Goal: Information Seeking & Learning: Learn about a topic

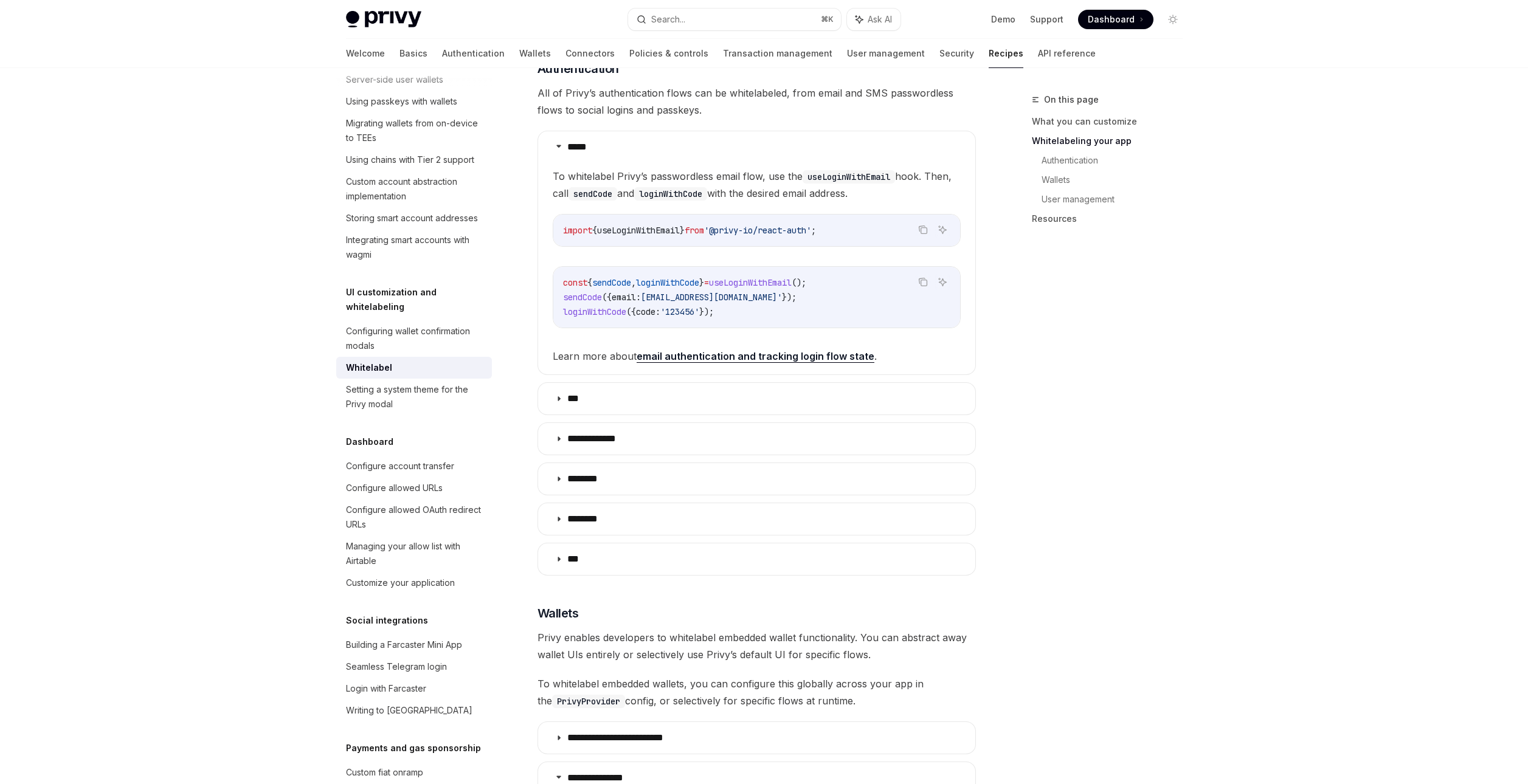
scroll to position [585, 0]
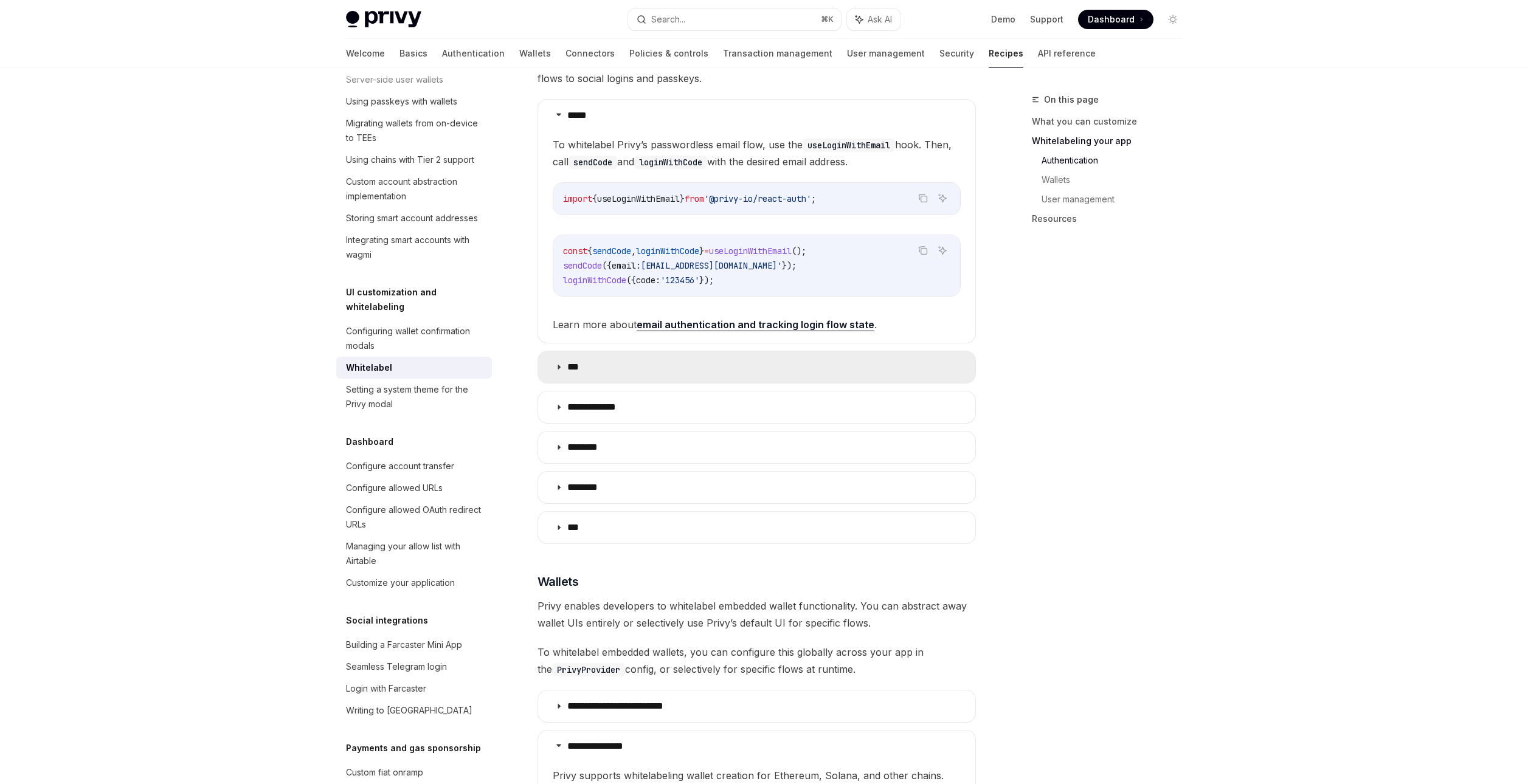
click at [557, 363] on icon at bounding box center [558, 366] width 7 height 7
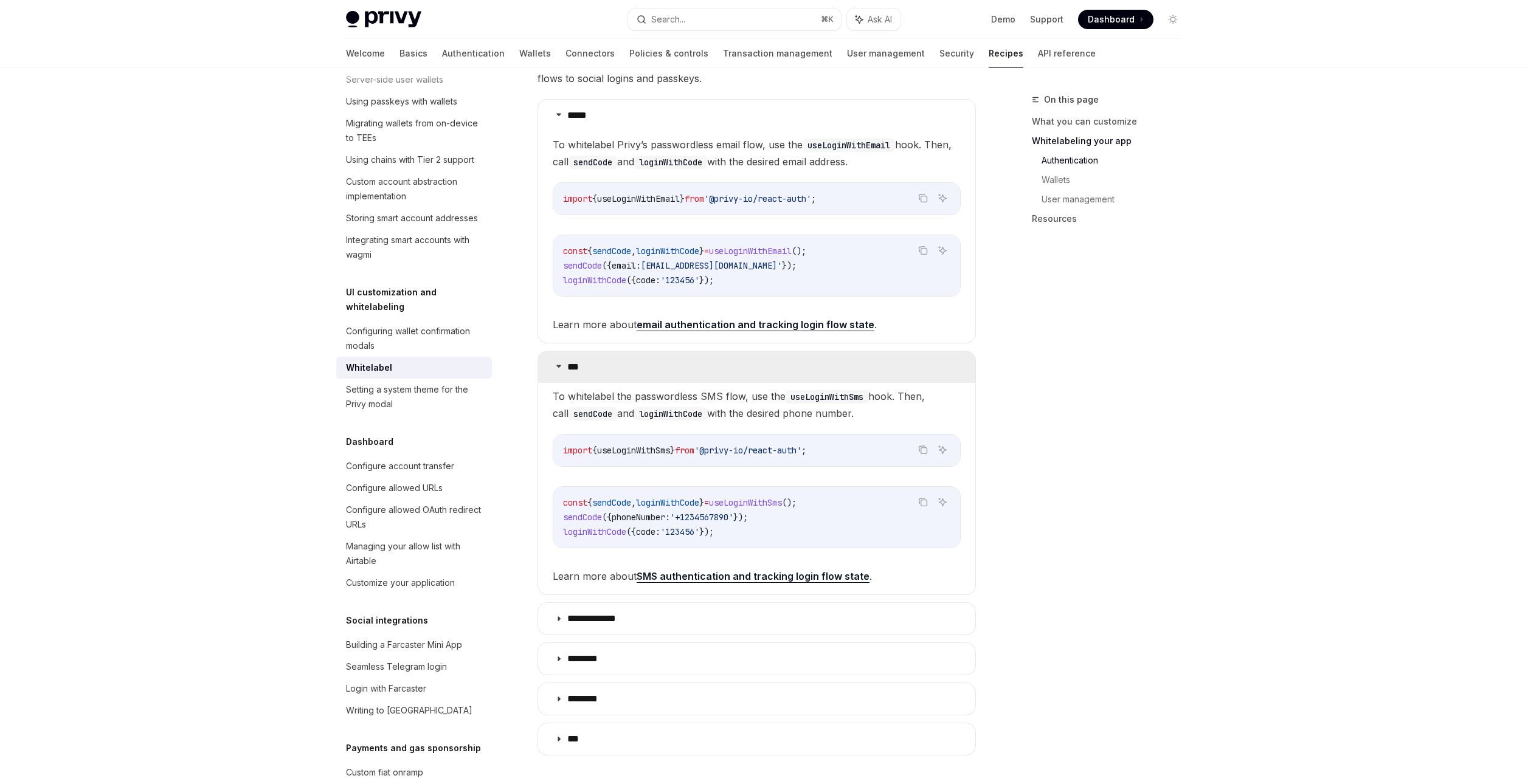
click at [557, 362] on icon at bounding box center [558, 366] width 7 height 7
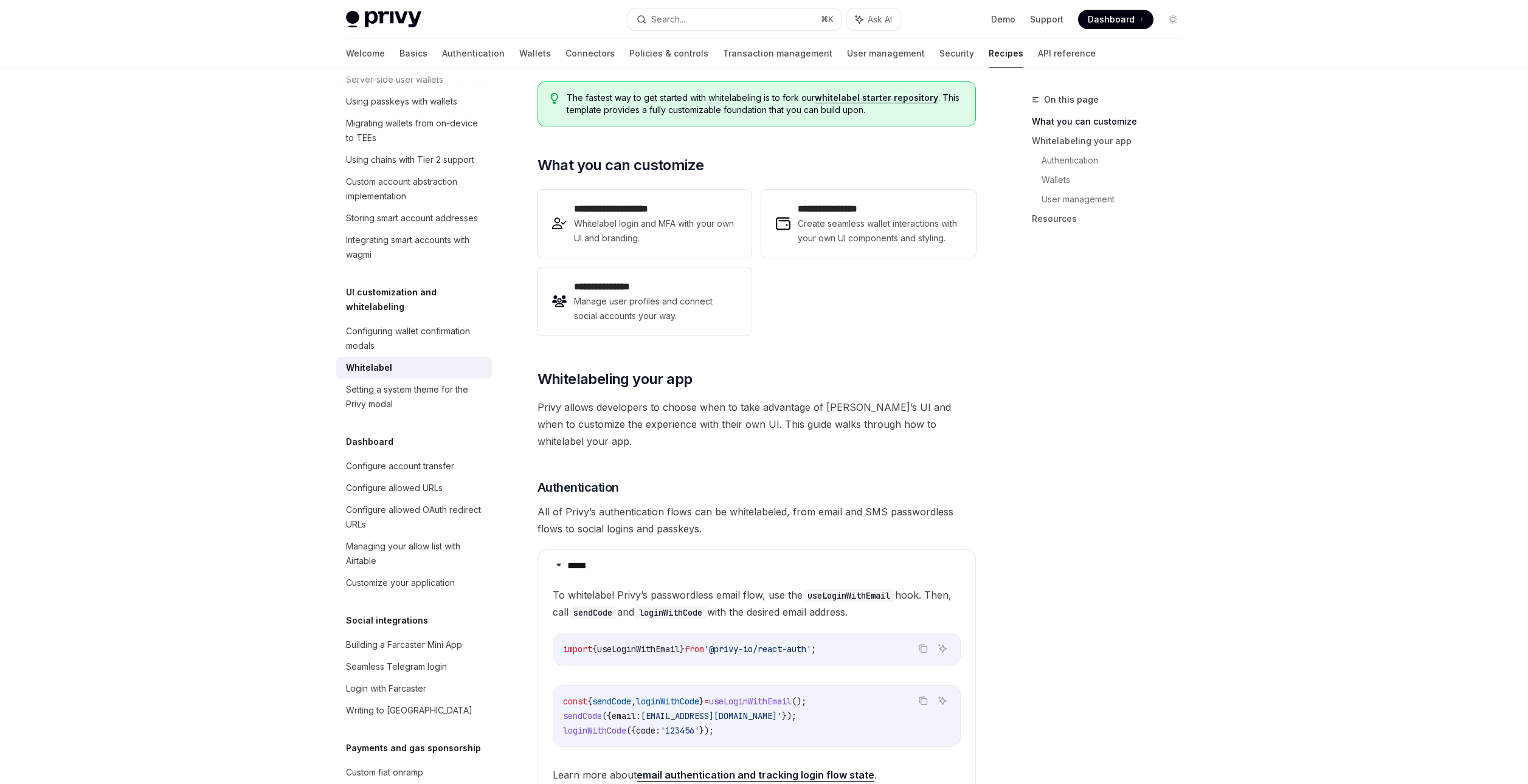
scroll to position [83, 0]
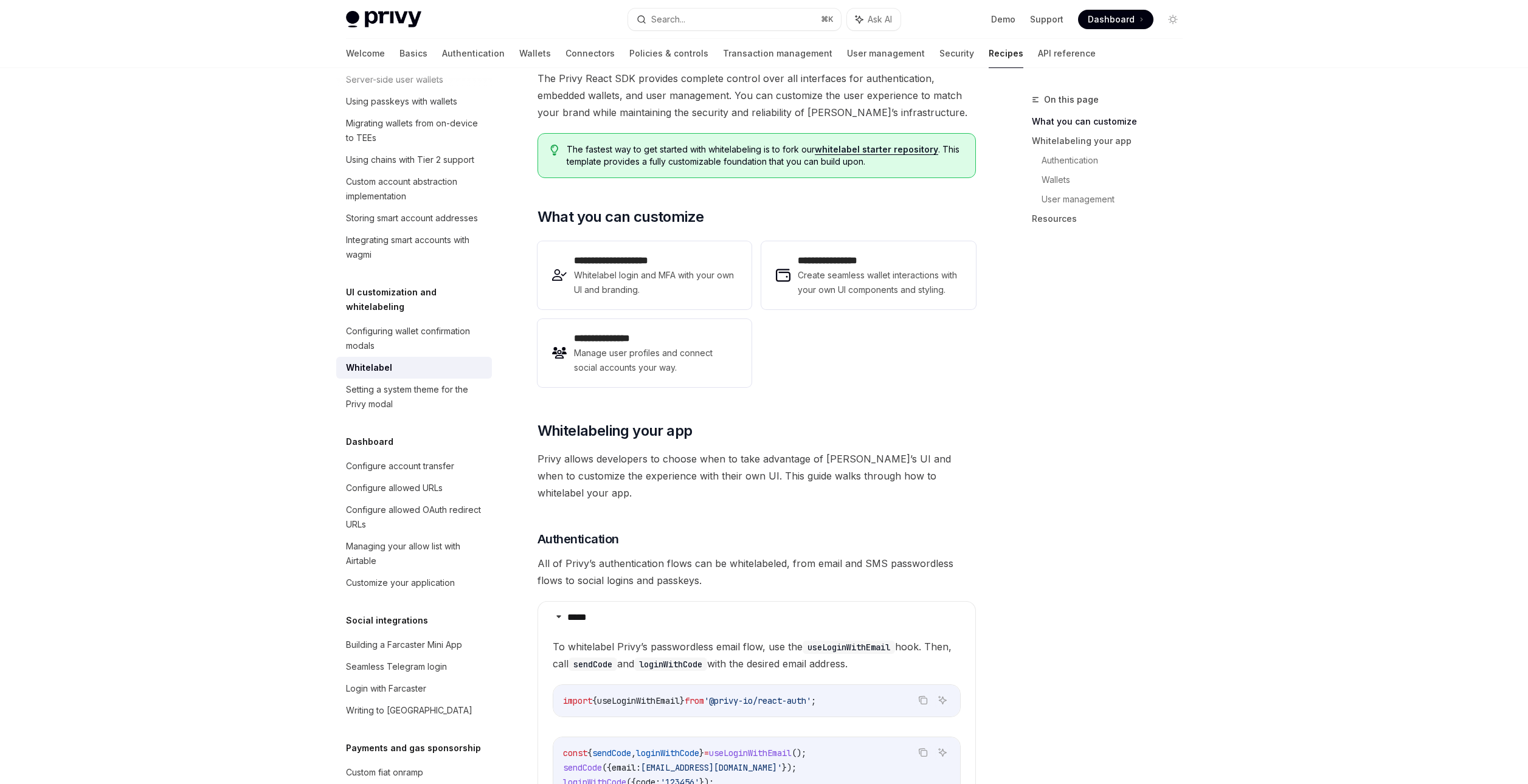
click at [704, 458] on span "Privy allows developers to choose when to take advantage of Privy’s UI and when…" at bounding box center [756, 476] width 438 height 51
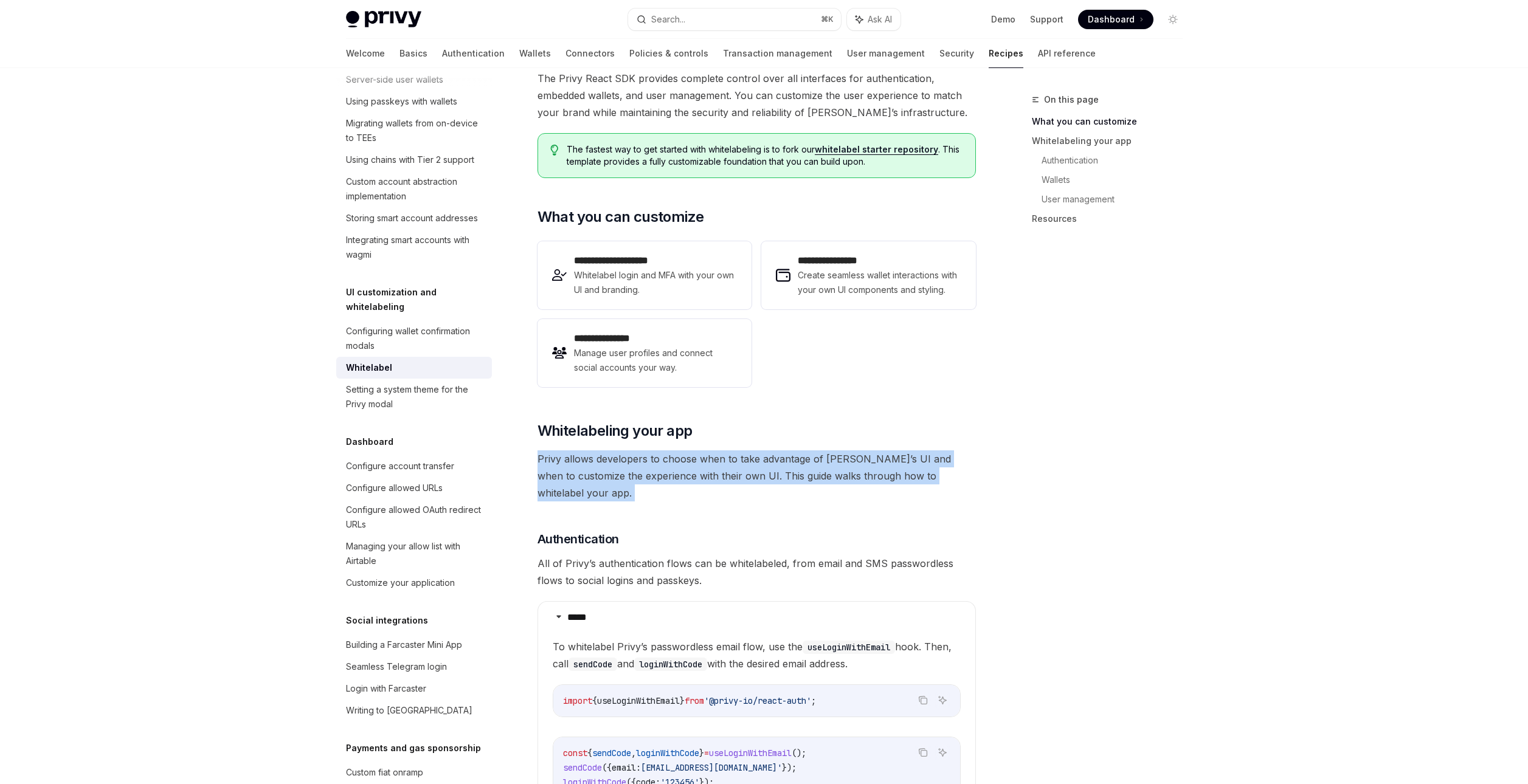
click at [704, 458] on span "Privy allows developers to choose when to take advantage of Privy’s UI and when…" at bounding box center [756, 476] width 438 height 51
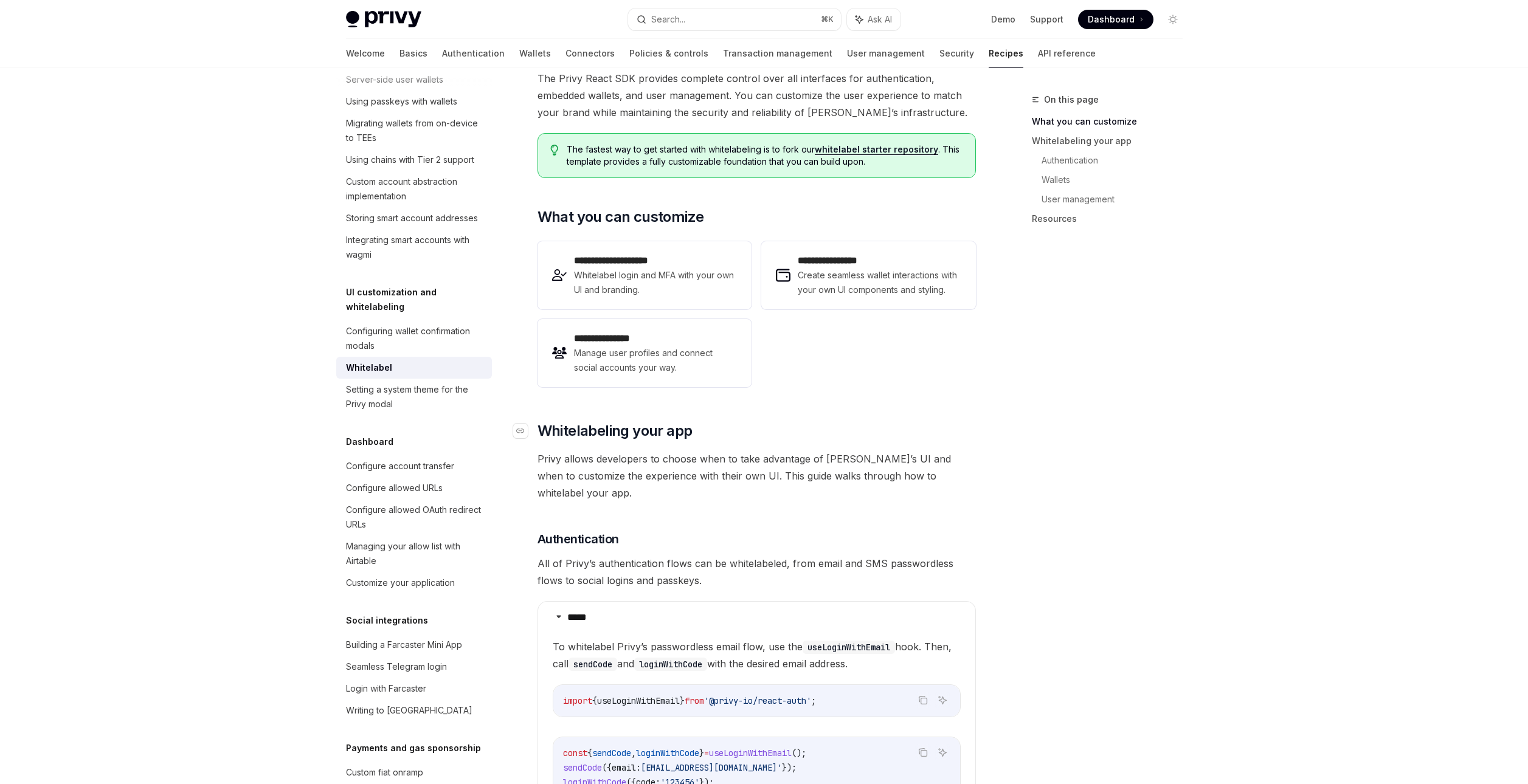
click at [602, 428] on span "Whitelabeling your app" at bounding box center [615, 431] width 155 height 20
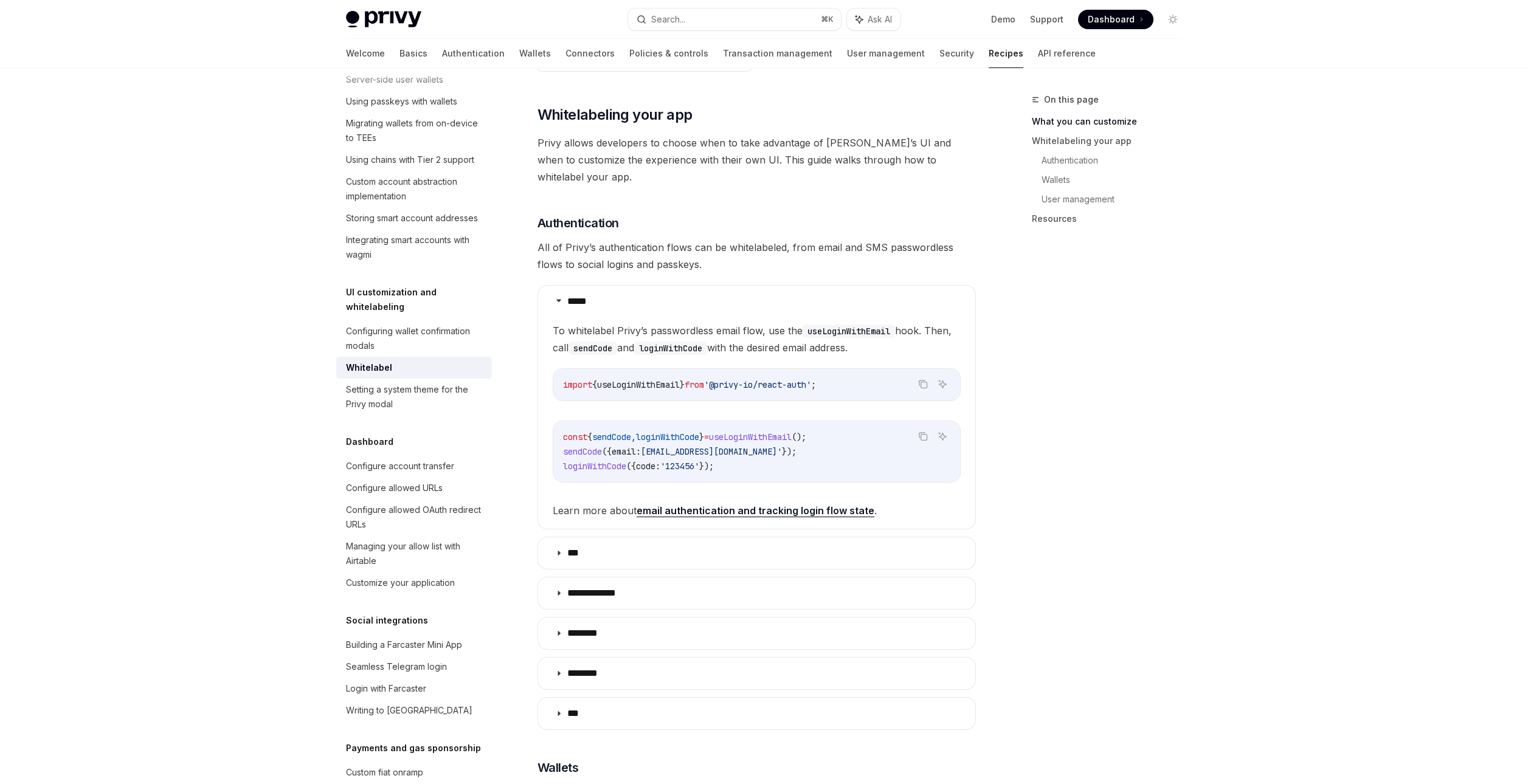
scroll to position [412, 0]
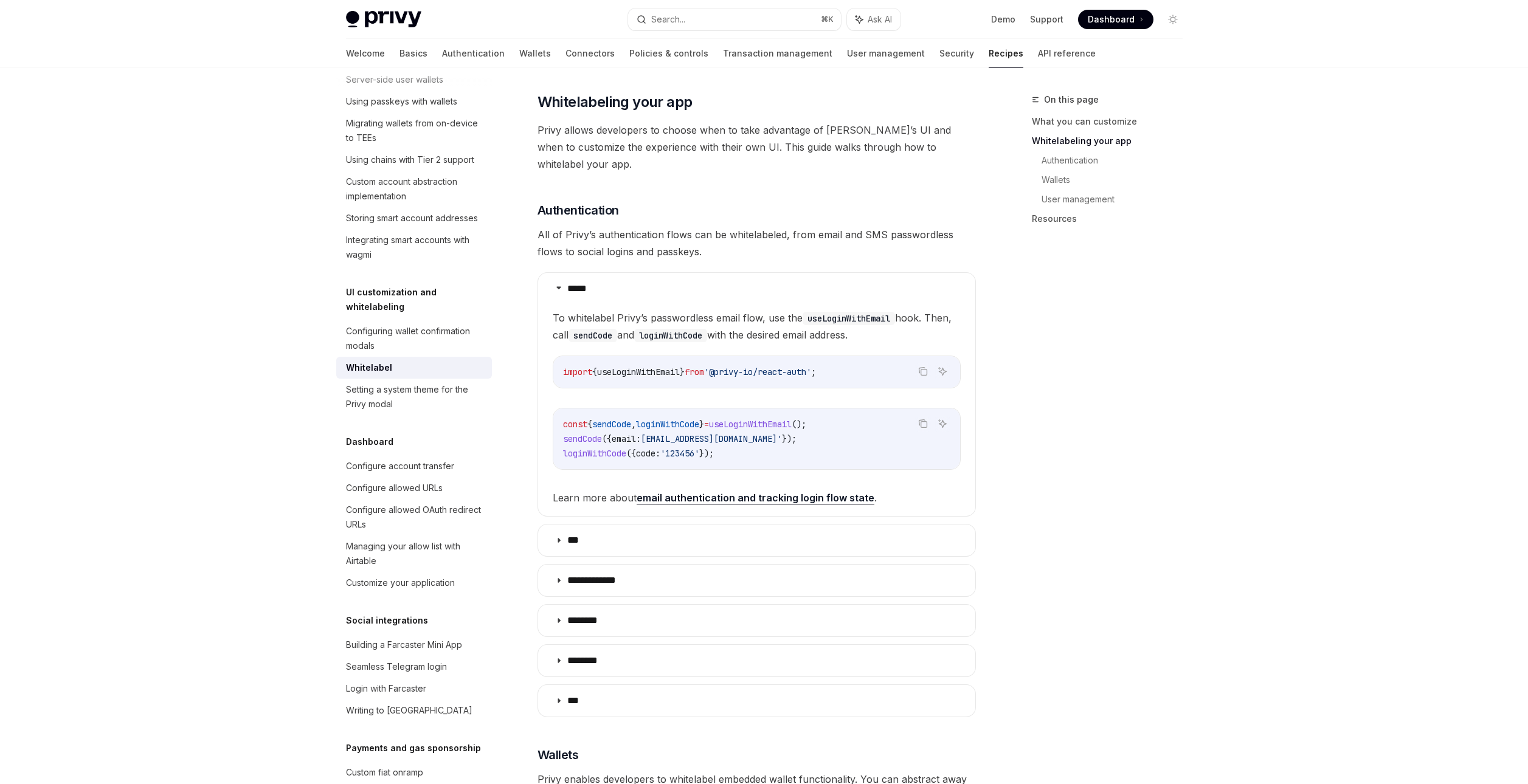
click at [803, 142] on span "Privy allows developers to choose when to take advantage of Privy’s UI and when…" at bounding box center [756, 147] width 438 height 51
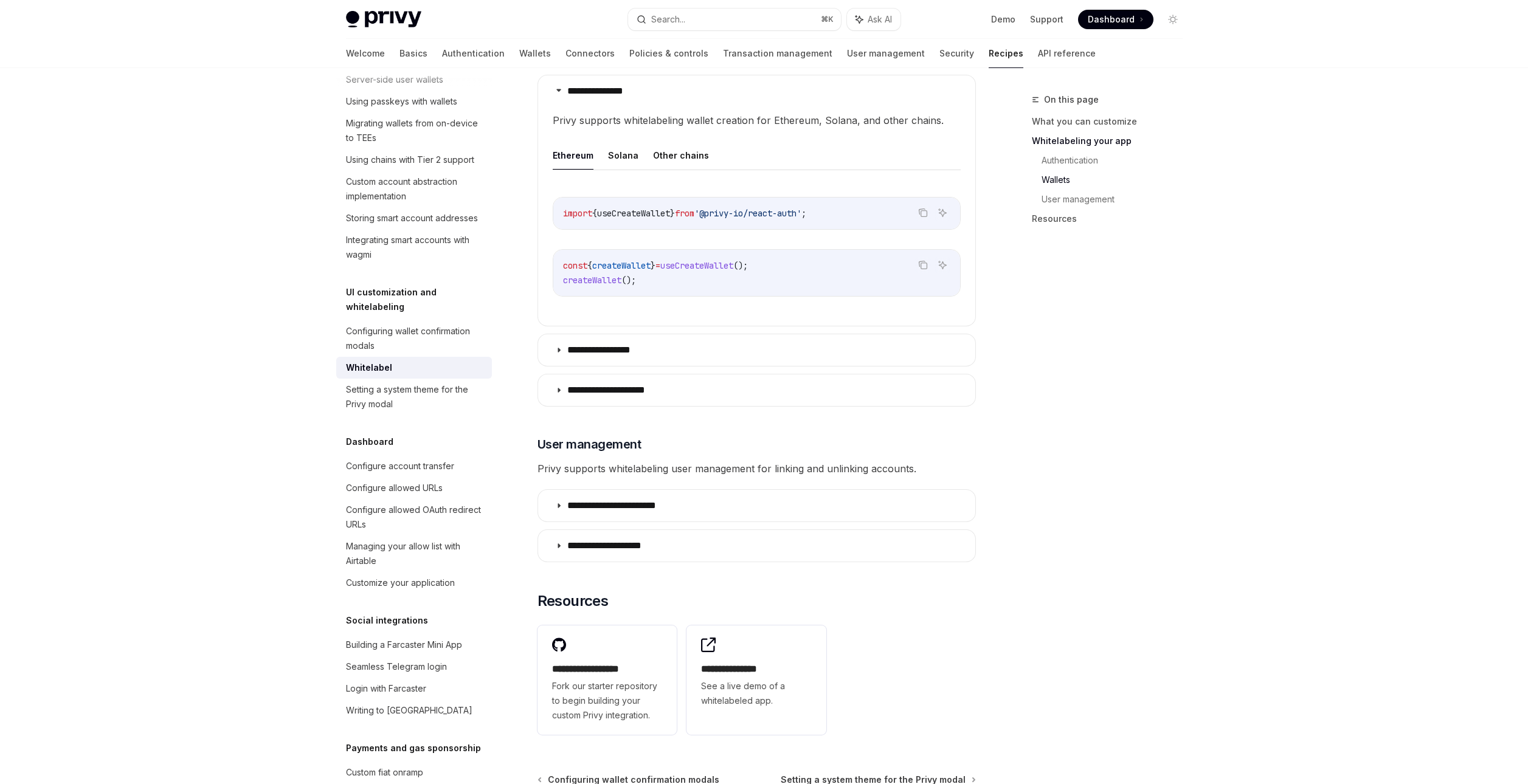
scroll to position [1200, 0]
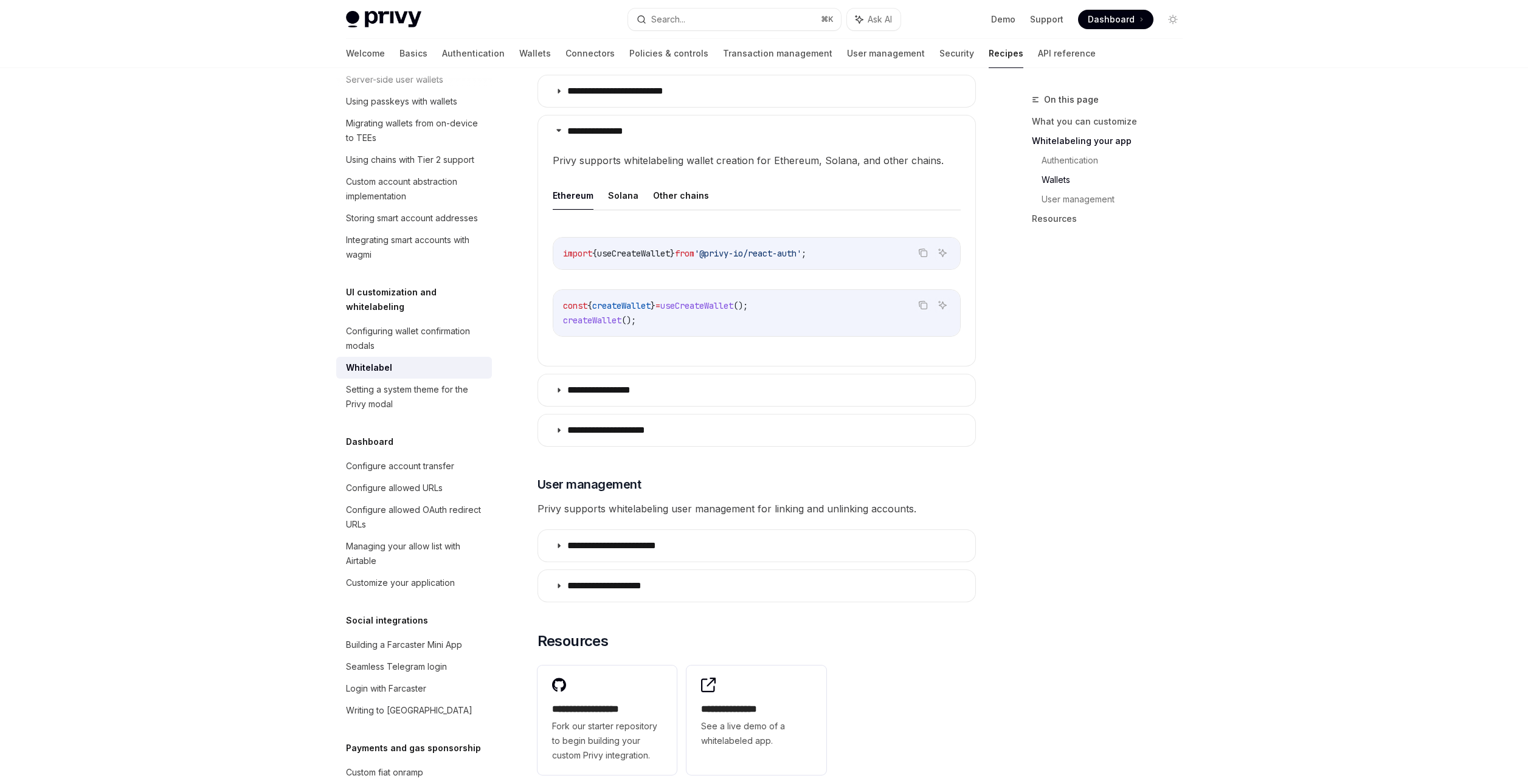
click at [1152, 464] on div "On this page What you can customize Whitelabeling your app Authentication Walle…" at bounding box center [1099, 438] width 185 height 691
click at [1118, 410] on div "On this page What you can customize Whitelabeling your app Authentication Walle…" at bounding box center [1099, 438] width 185 height 691
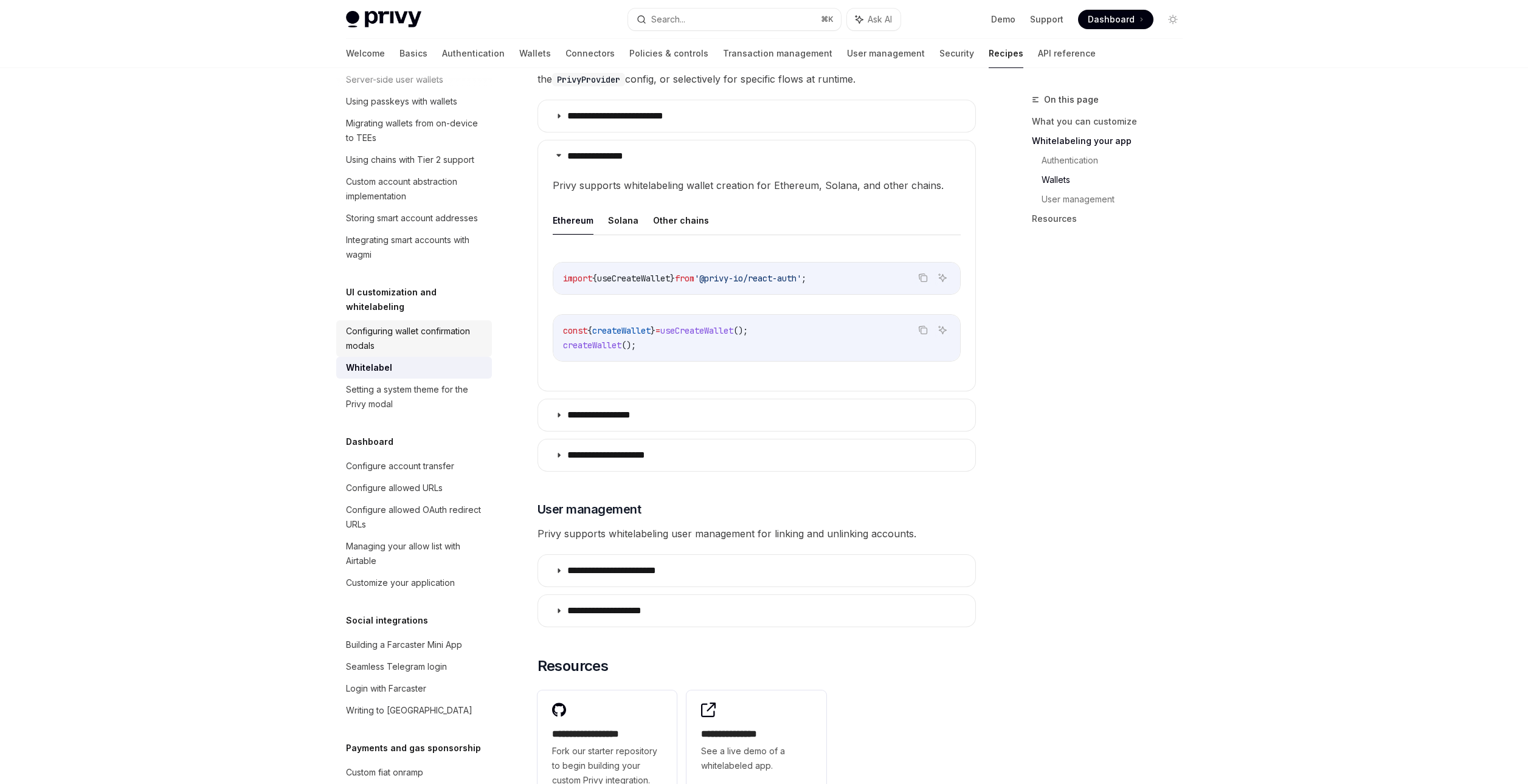
click at [436, 353] on div "Configuring wallet confirmation modals" at bounding box center [415, 338] width 139 height 29
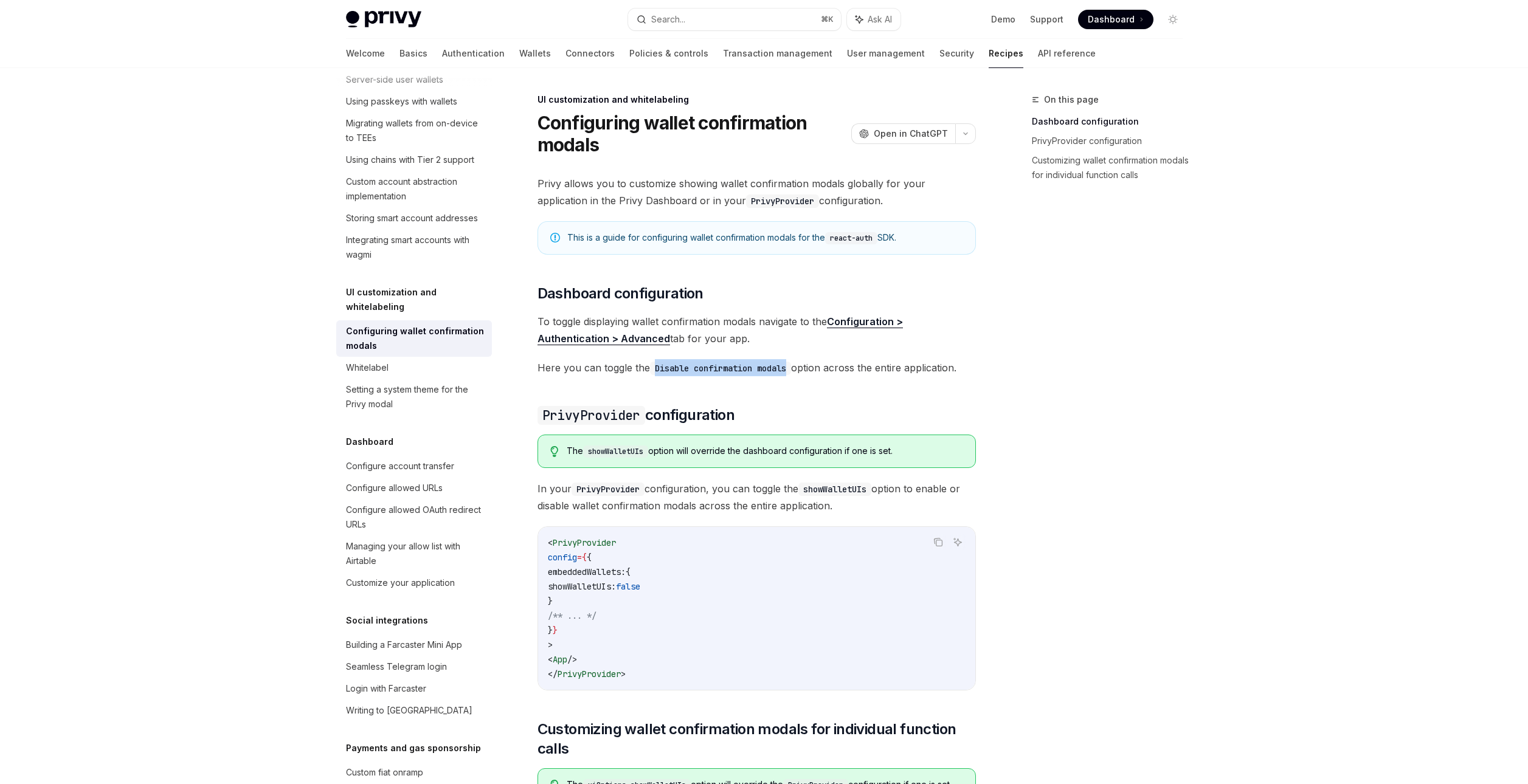
drag, startPoint x: 656, startPoint y: 369, endPoint x: 792, endPoint y: 371, distance: 136.0
click at [791, 371] on code "Disable confirmation modals" at bounding box center [720, 368] width 141 height 13
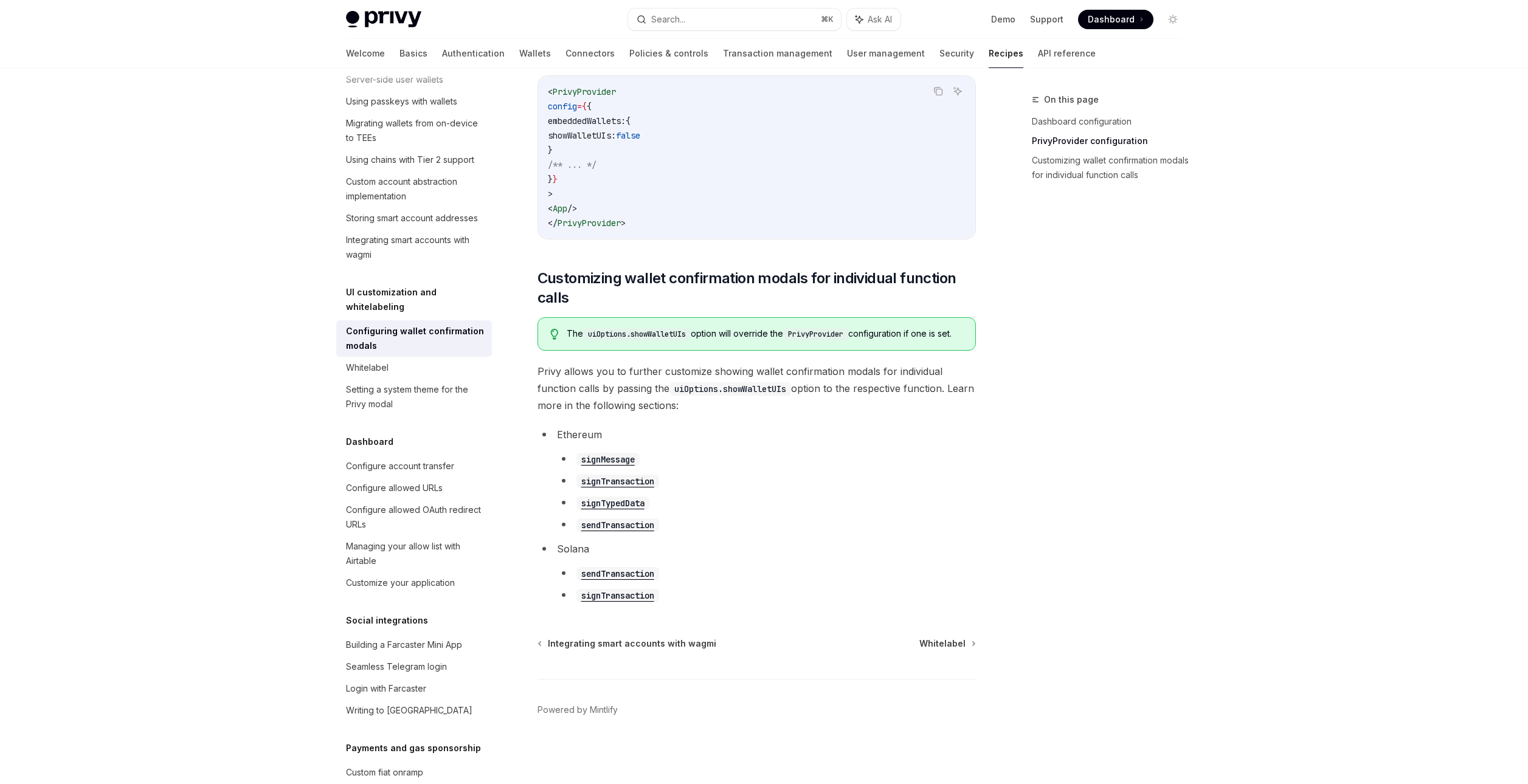
scroll to position [463, 0]
click at [713, 491] on ul "signMessage signTransaction signTypedData sendTransaction" at bounding box center [767, 492] width 419 height 83
click at [414, 412] on div "Setting a system theme for the Privy modal" at bounding box center [415, 397] width 139 height 29
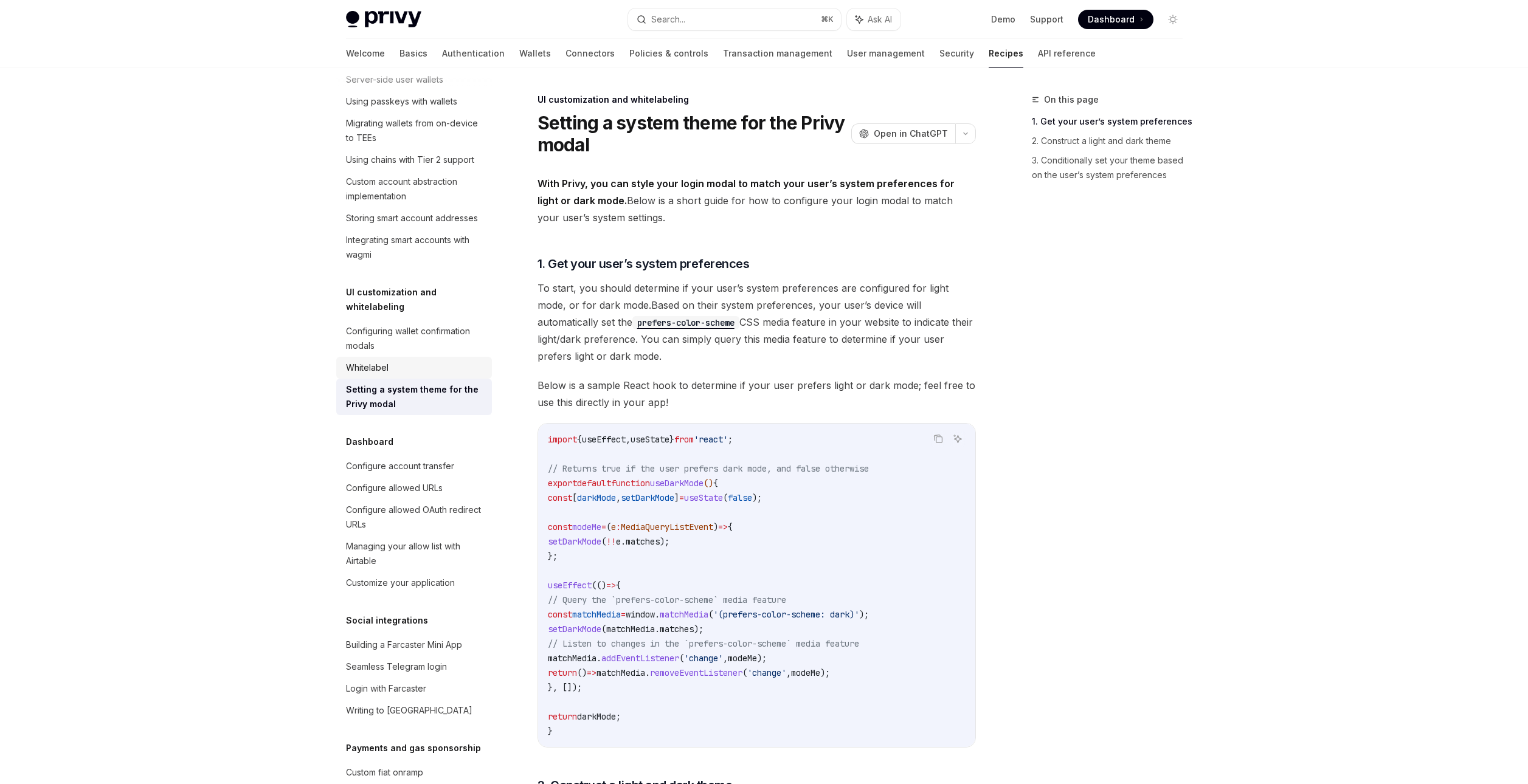
click at [395, 375] on div "Whitelabel" at bounding box center [415, 368] width 139 height 14
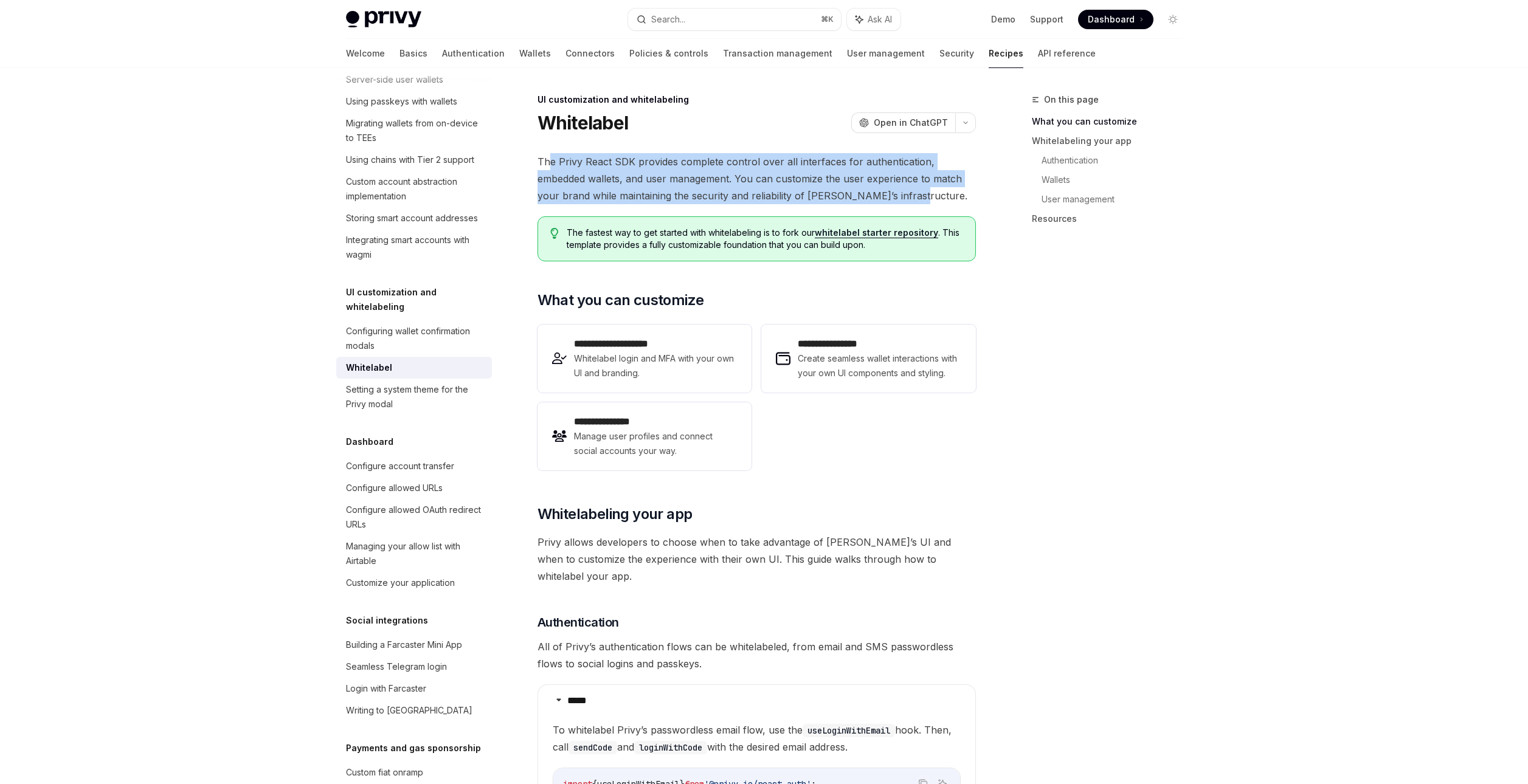
drag, startPoint x: 549, startPoint y: 160, endPoint x: 922, endPoint y: 196, distance: 374.7
click at [922, 196] on span "The Privy React SDK provides complete control over all interfaces for authentic…" at bounding box center [756, 179] width 438 height 51
click at [697, 169] on span "The Privy React SDK provides complete control over all interfaces for authentic…" at bounding box center [756, 179] width 438 height 51
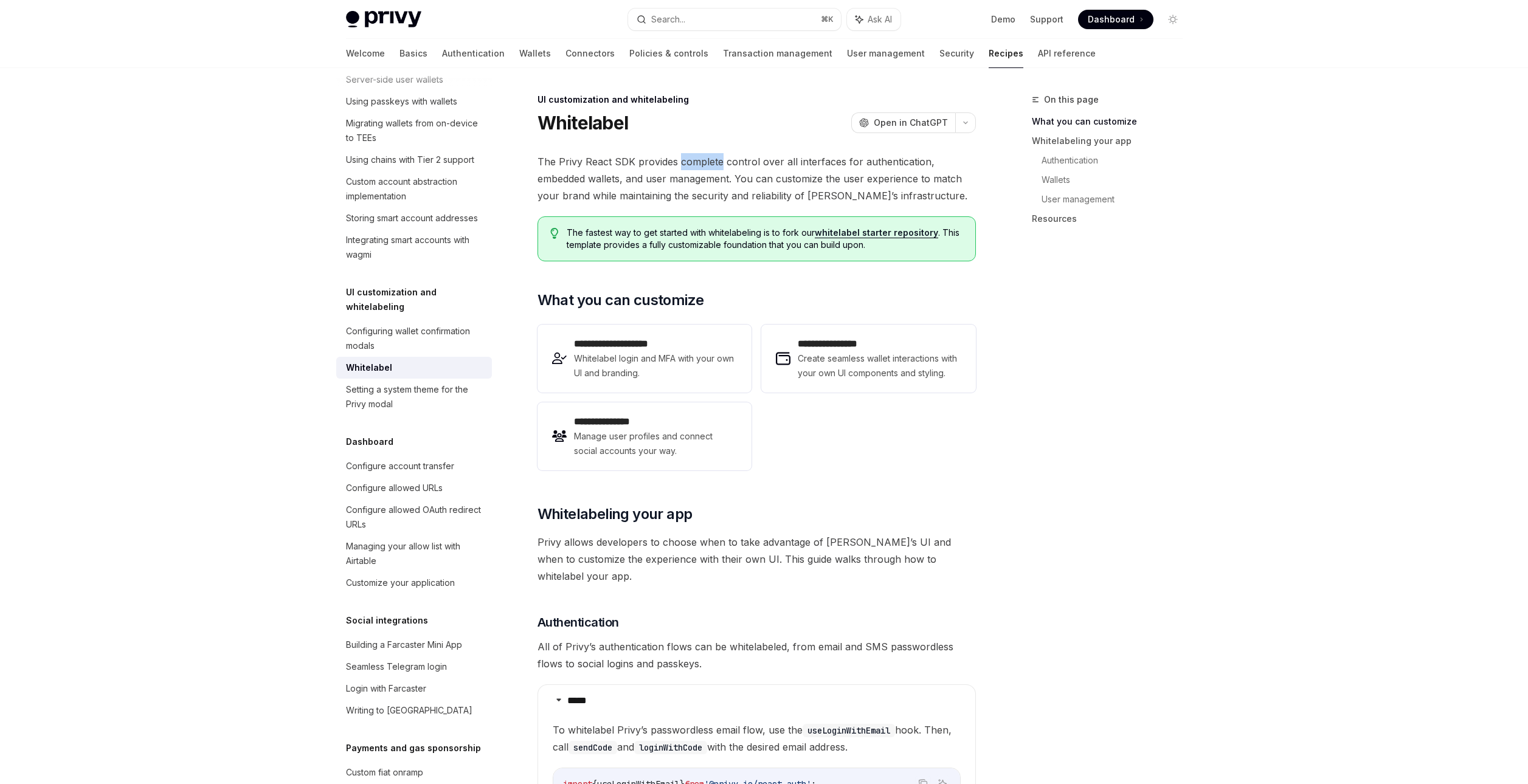
click at [697, 169] on span "The Privy React SDK provides complete control over all interfaces for authentic…" at bounding box center [756, 179] width 438 height 51
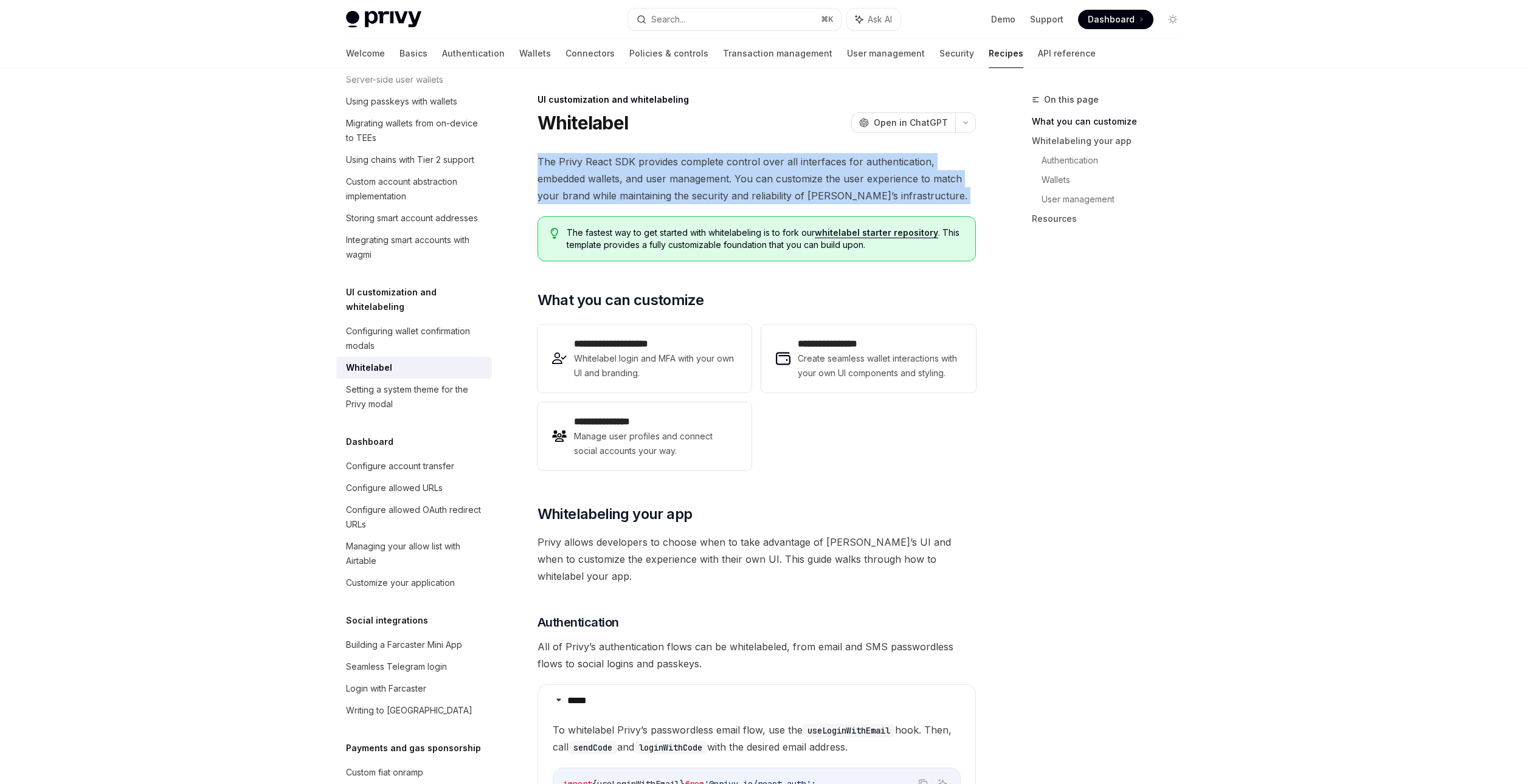
click at [697, 169] on span "The Privy React SDK provides complete control over all interfaces for authentic…" at bounding box center [756, 179] width 438 height 51
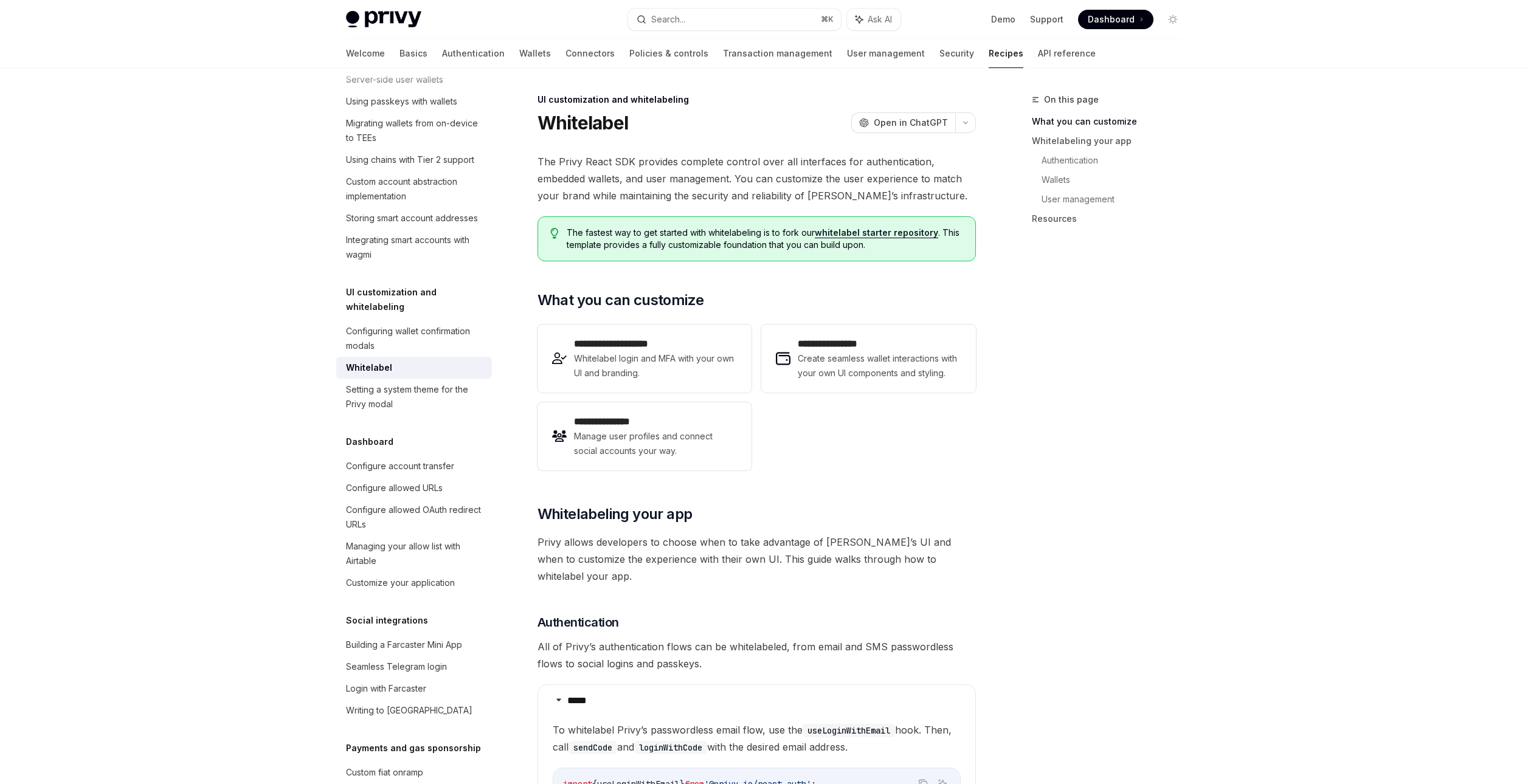
click at [697, 169] on span "The Privy React SDK provides complete control over all interfaces for authentic…" at bounding box center [756, 179] width 438 height 51
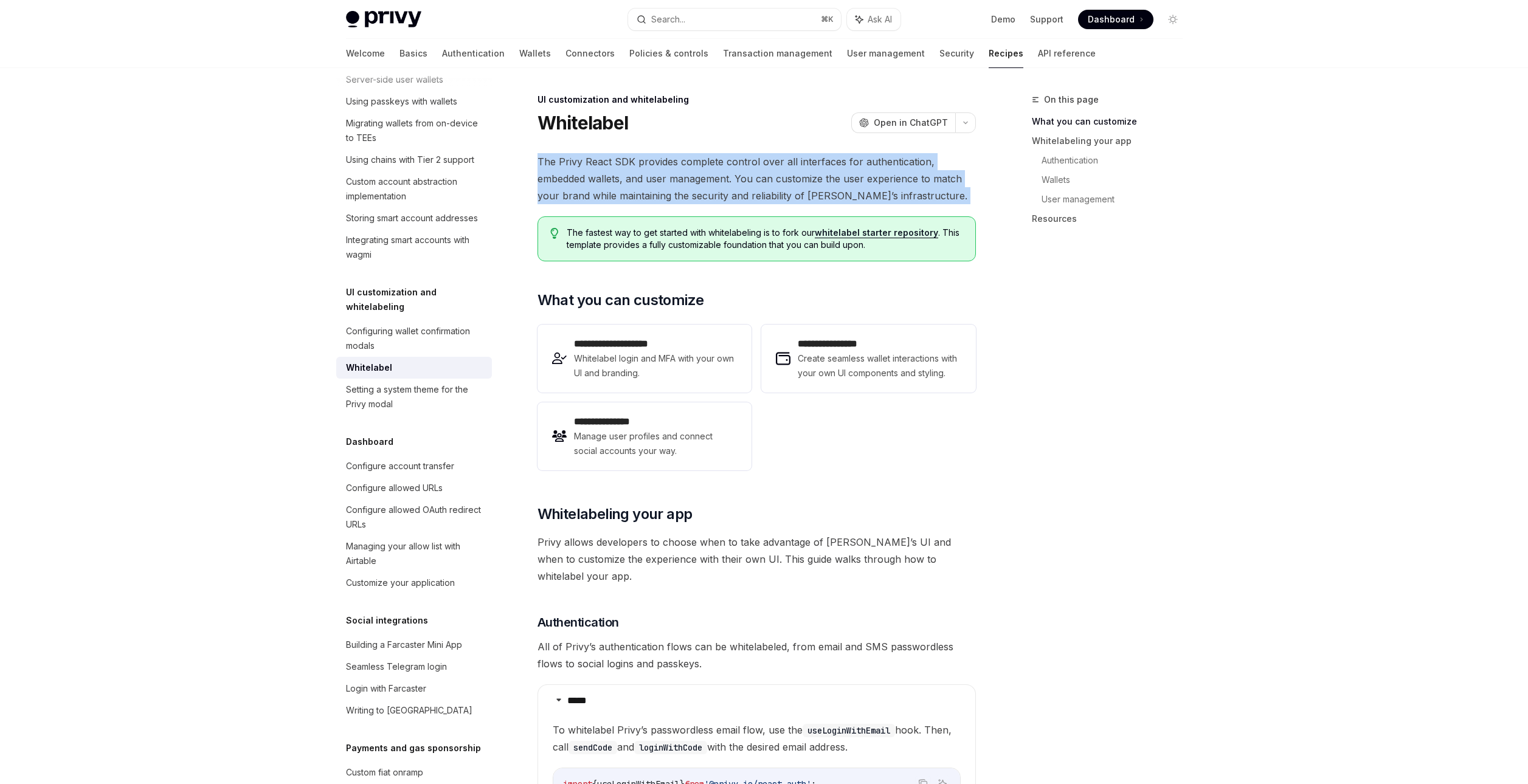
click at [697, 169] on span "The Privy React SDK provides complete control over all interfaces for authentic…" at bounding box center [756, 179] width 438 height 51
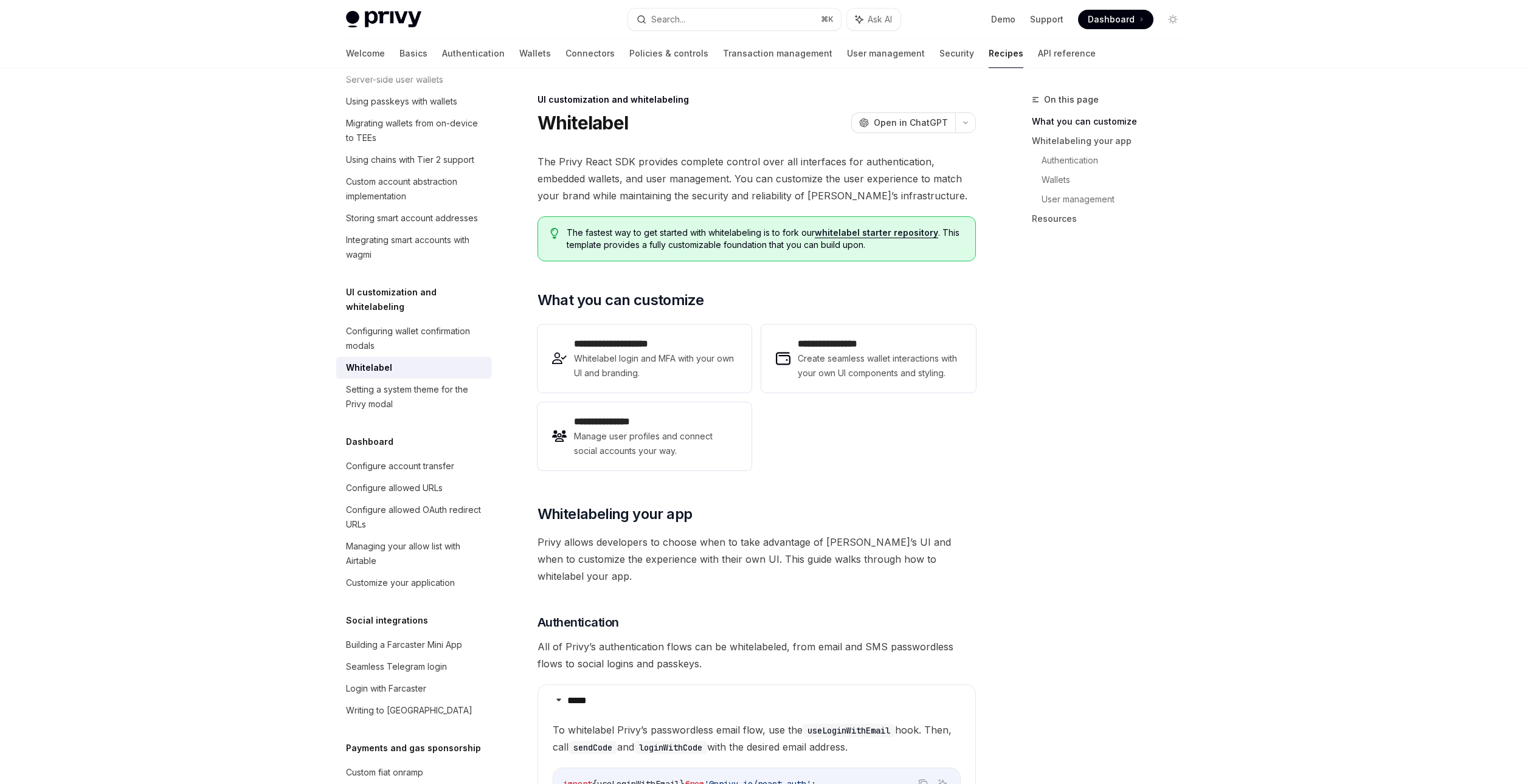
click at [697, 169] on span "The Privy React SDK provides complete control over all interfaces for authentic…" at bounding box center [756, 179] width 438 height 51
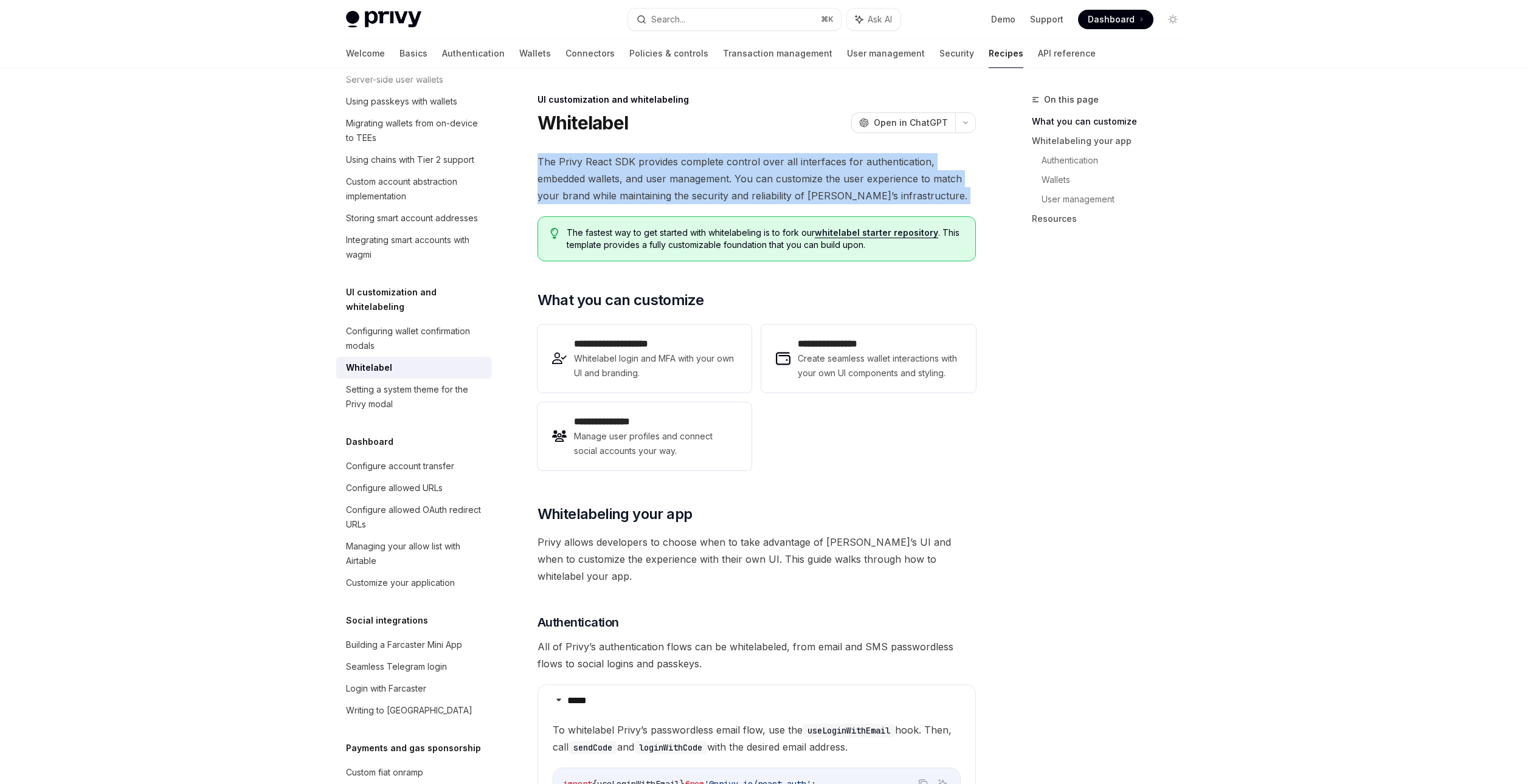
click at [697, 169] on span "The Privy React SDK provides complete control over all interfaces for authentic…" at bounding box center [756, 179] width 438 height 51
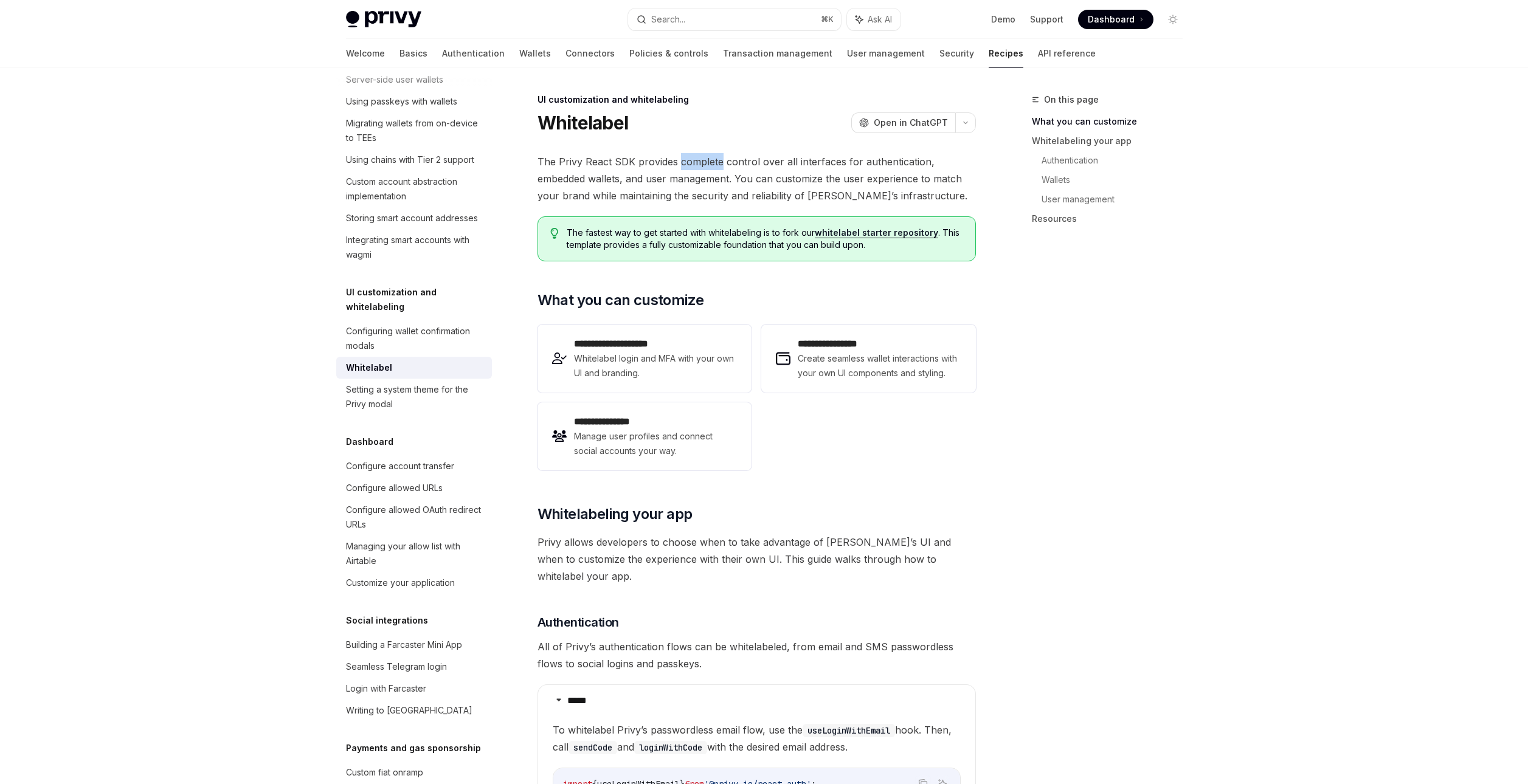
click at [697, 169] on span "The Privy React SDK provides complete control over all interfaces for authentic…" at bounding box center [756, 179] width 438 height 51
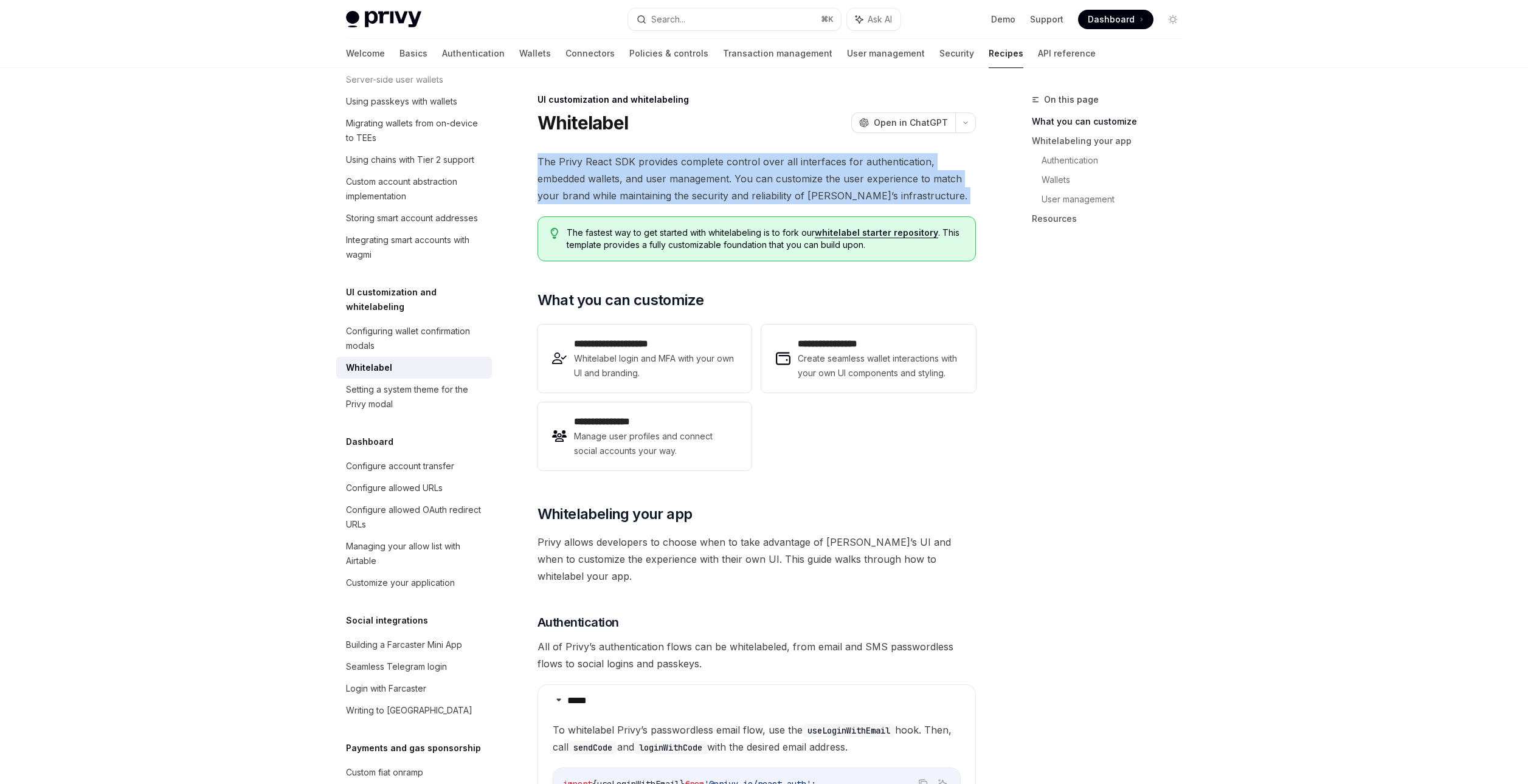
click at [697, 169] on span "The Privy React SDK provides complete control over all interfaces for authentic…" at bounding box center [756, 179] width 438 height 51
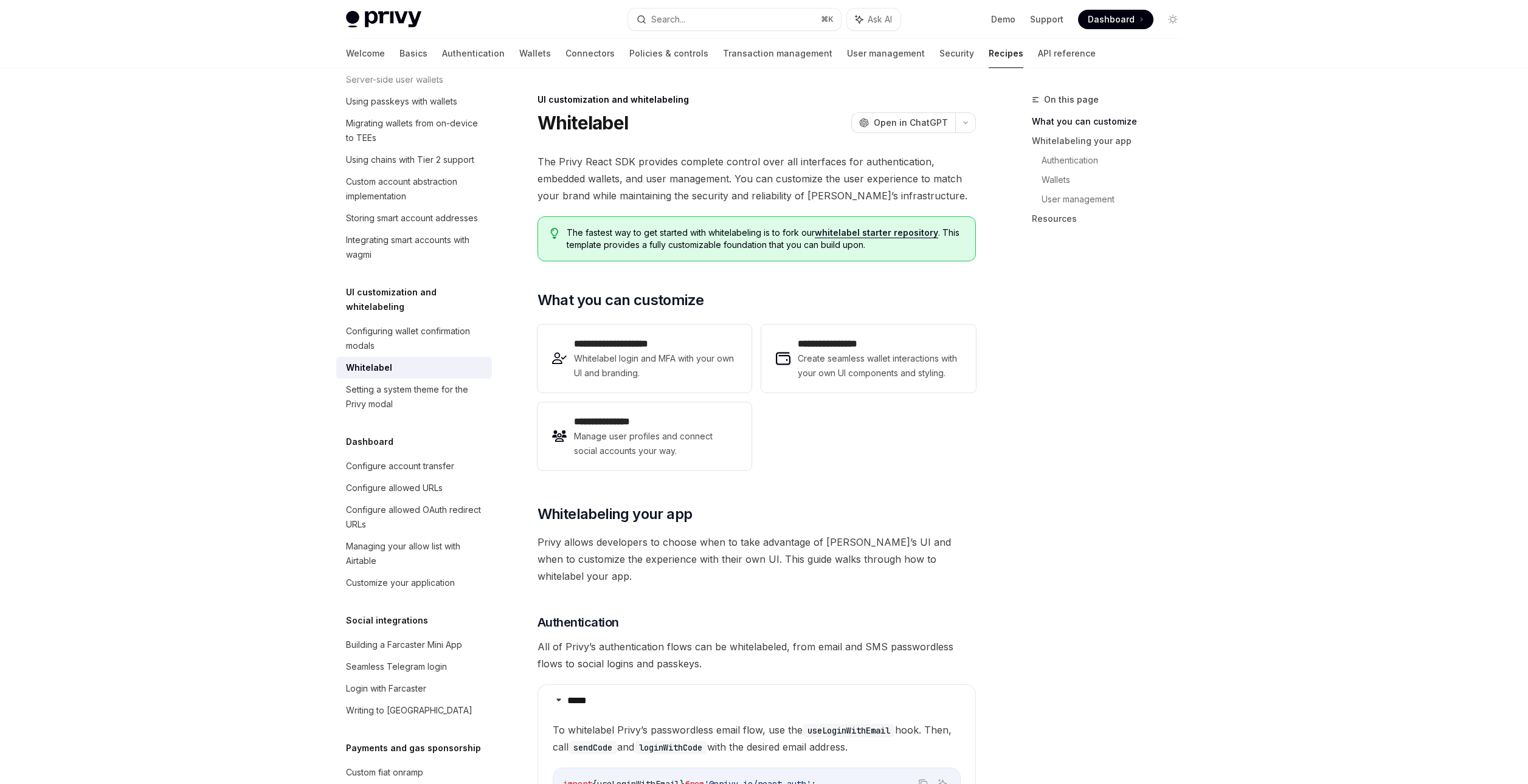
click at [697, 169] on span "The Privy React SDK provides complete control over all interfaces for authentic…" at bounding box center [756, 179] width 438 height 51
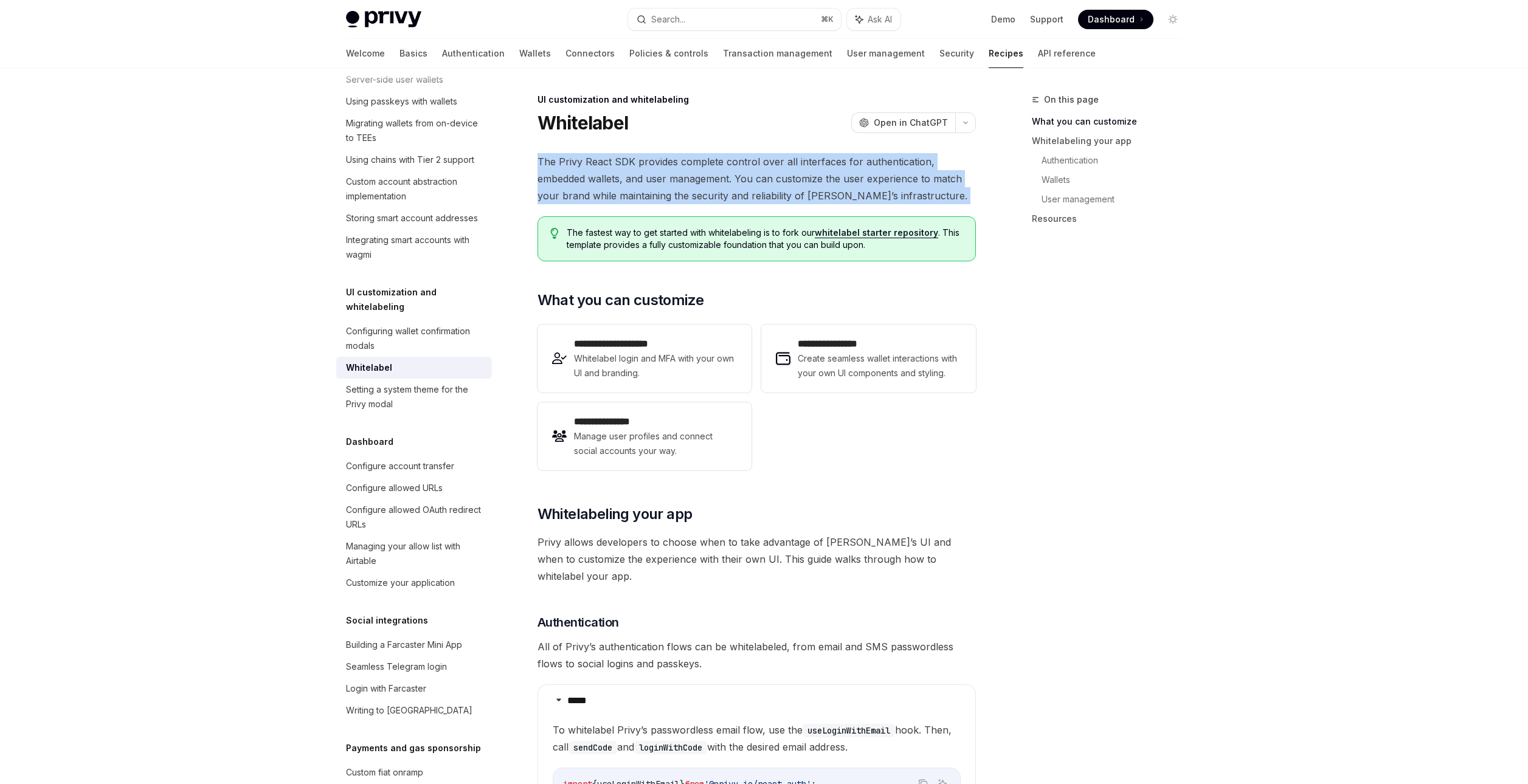
click at [697, 169] on span "The Privy React SDK provides complete control over all interfaces for authentic…" at bounding box center [756, 179] width 438 height 51
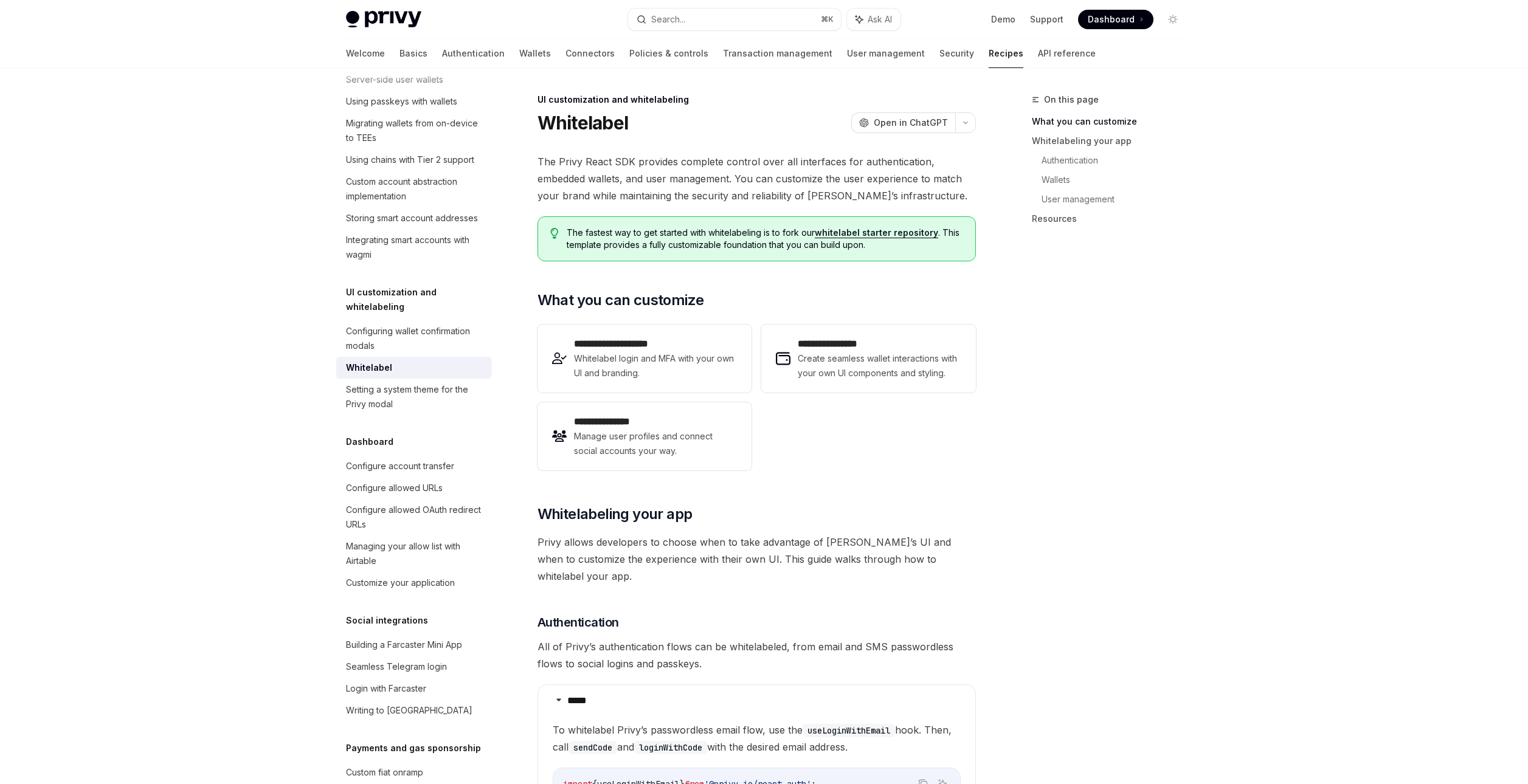
click at [697, 169] on span "The Privy React SDK provides complete control over all interfaces for authentic…" at bounding box center [756, 179] width 438 height 51
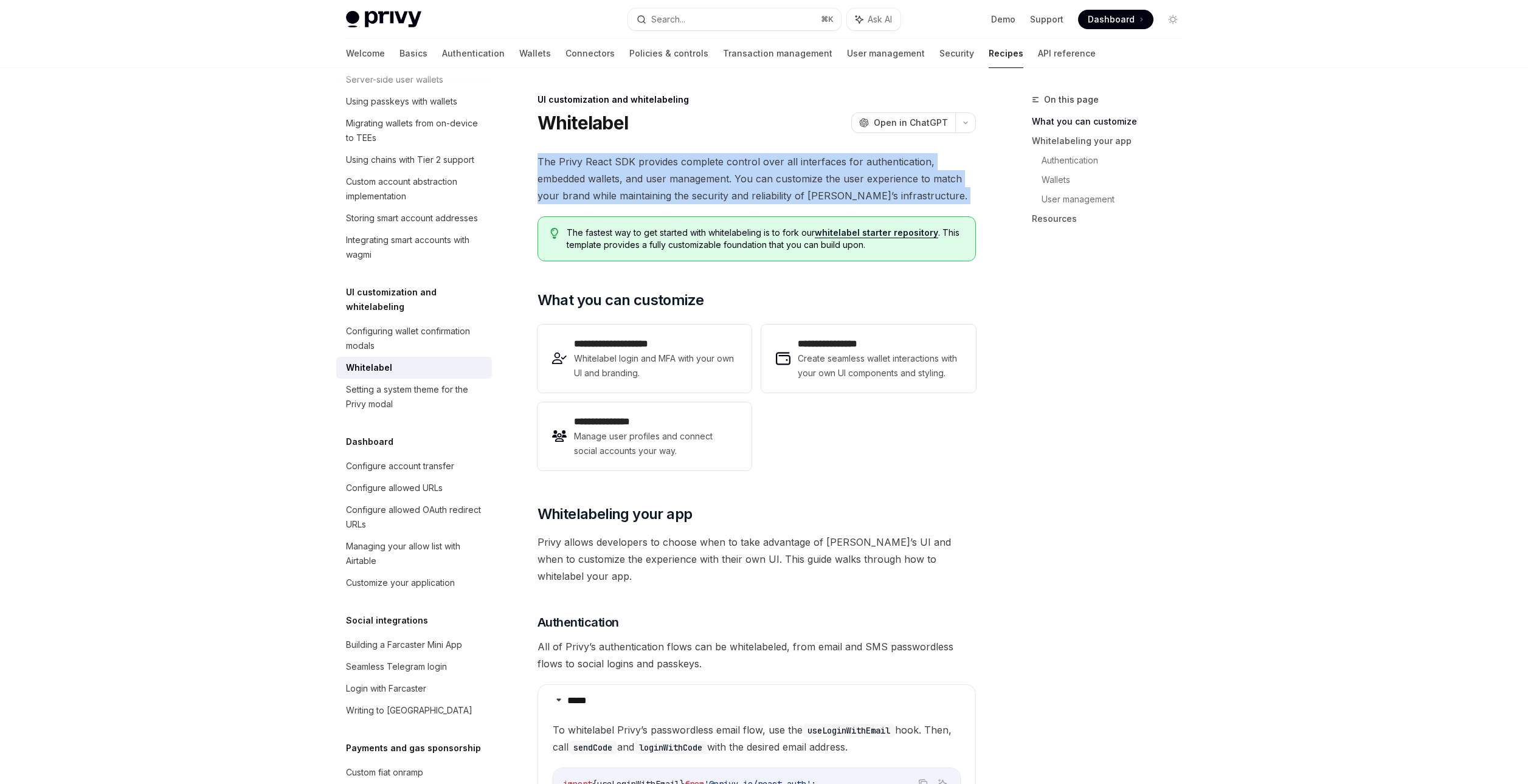
click at [697, 169] on span "The Privy React SDK provides complete control over all interfaces for authentic…" at bounding box center [756, 179] width 438 height 51
drag, startPoint x: 533, startPoint y: 178, endPoint x: 909, endPoint y: 197, distance: 376.5
click at [909, 197] on span "The Privy React SDK provides complete control over all interfaces for authentic…" at bounding box center [756, 179] width 438 height 51
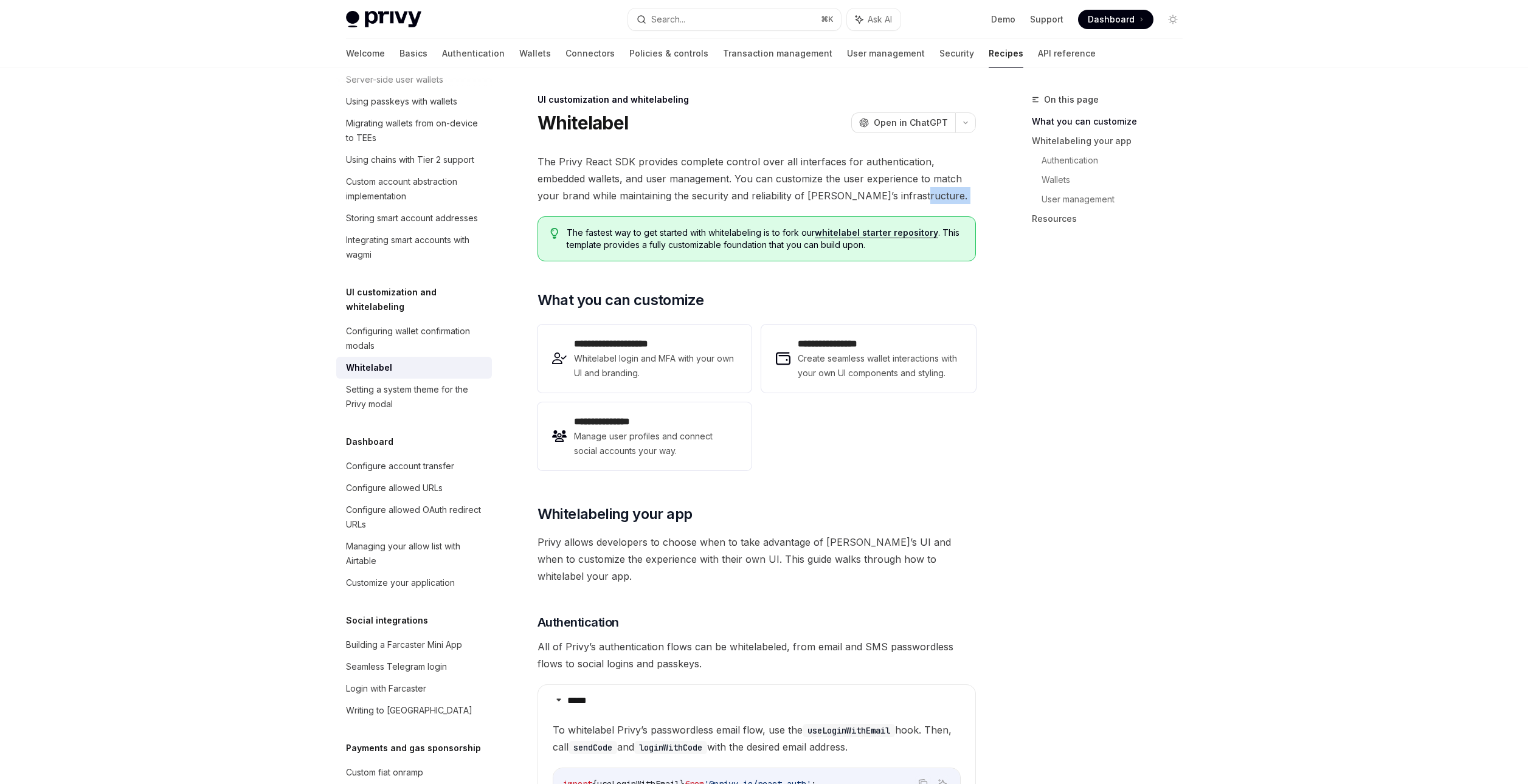
click at [909, 197] on span "The Privy React SDK provides complete control over all interfaces for authentic…" at bounding box center [756, 179] width 438 height 51
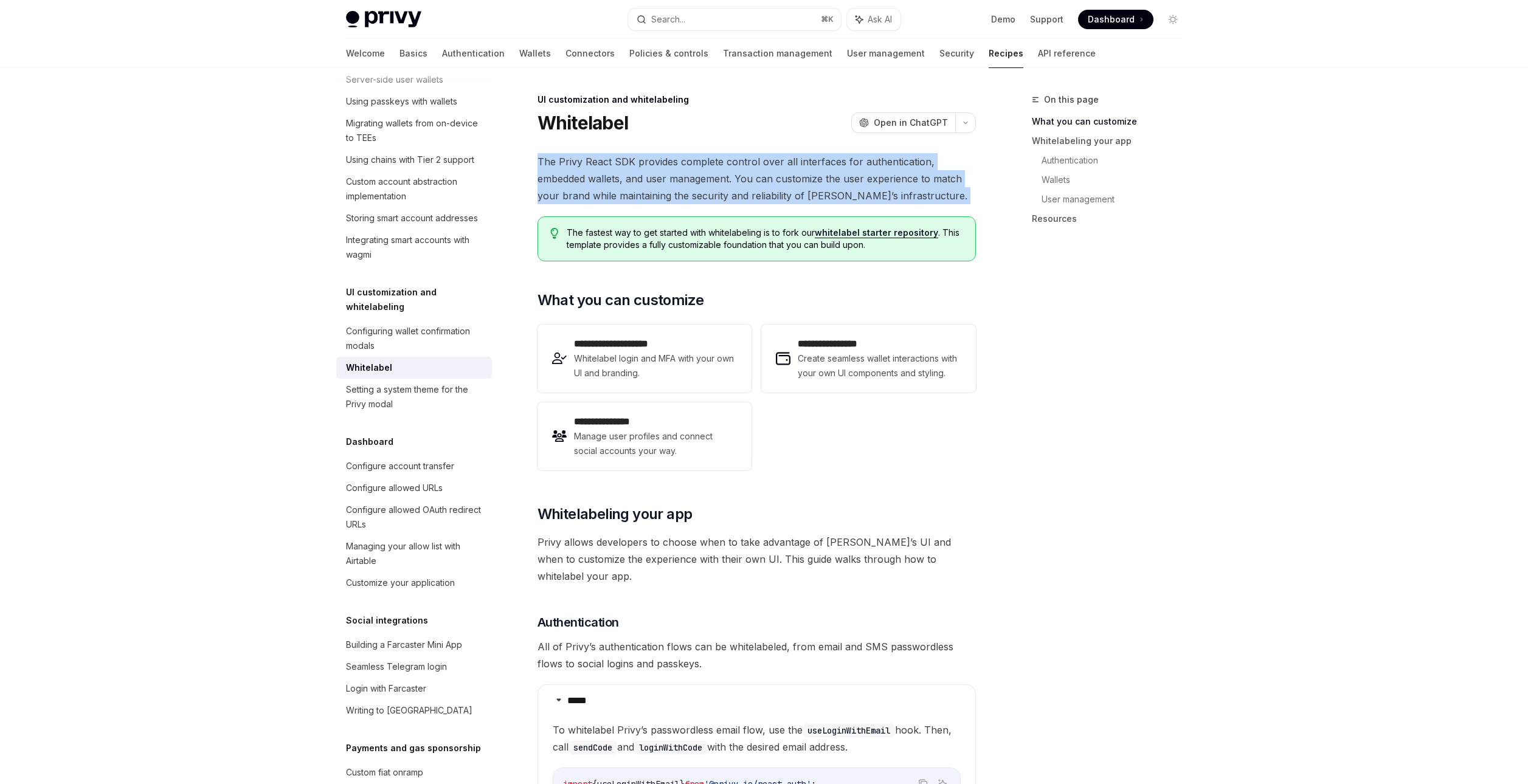
click at [909, 197] on span "The Privy React SDK provides complete control over all interfaces for authentic…" at bounding box center [756, 179] width 438 height 51
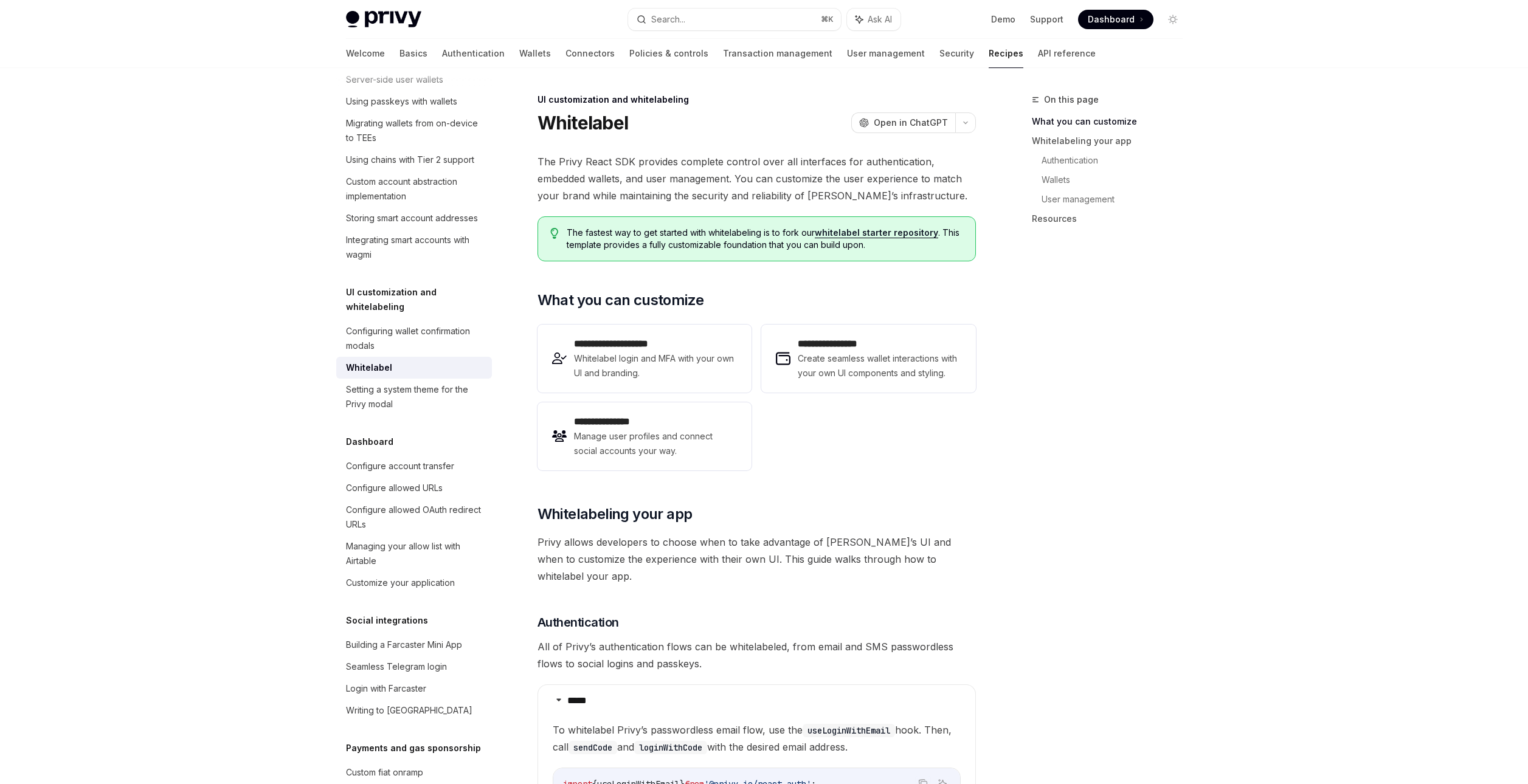
click at [909, 197] on span "The Privy React SDK provides complete control over all interfaces for authentic…" at bounding box center [756, 179] width 438 height 51
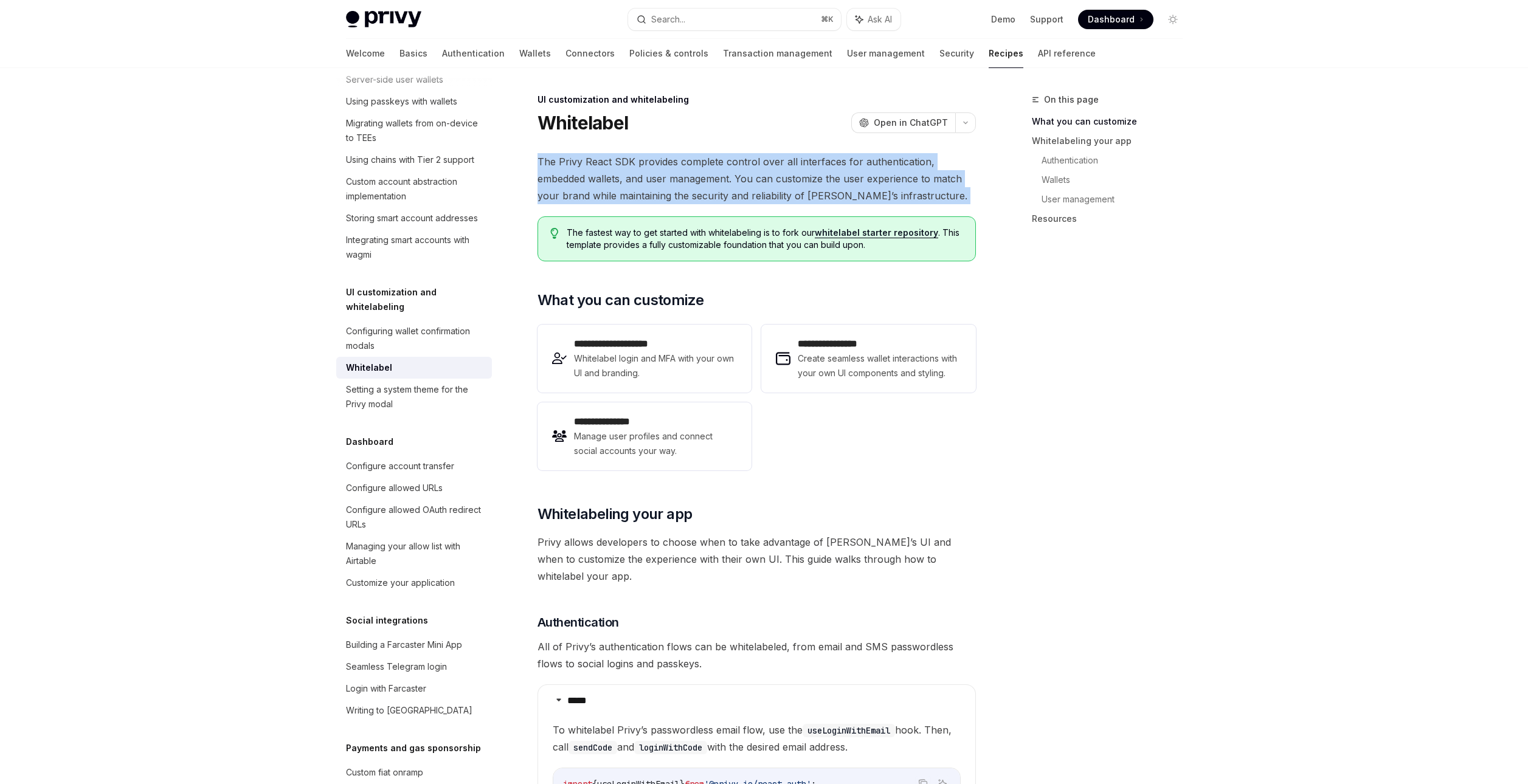
click at [909, 197] on span "The Privy React SDK provides complete control over all interfaces for authentic…" at bounding box center [756, 179] width 438 height 51
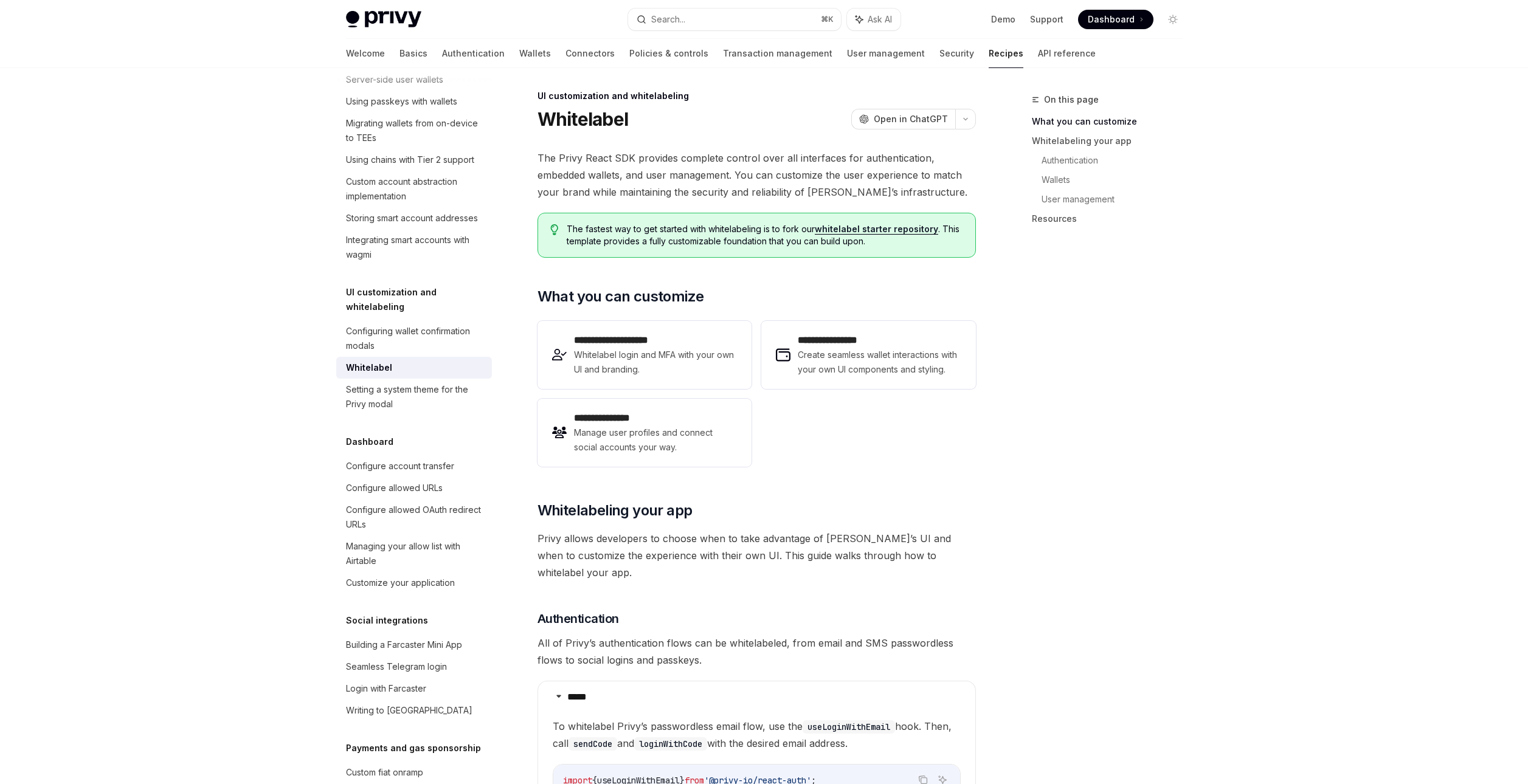
click at [575, 126] on h1 "Whitelabel" at bounding box center [583, 119] width 91 height 22
click at [426, 353] on div "Configuring wallet confirmation modals" at bounding box center [415, 338] width 139 height 29
click at [633, 510] on span "Whitelabeling your app" at bounding box center [615, 511] width 155 height 20
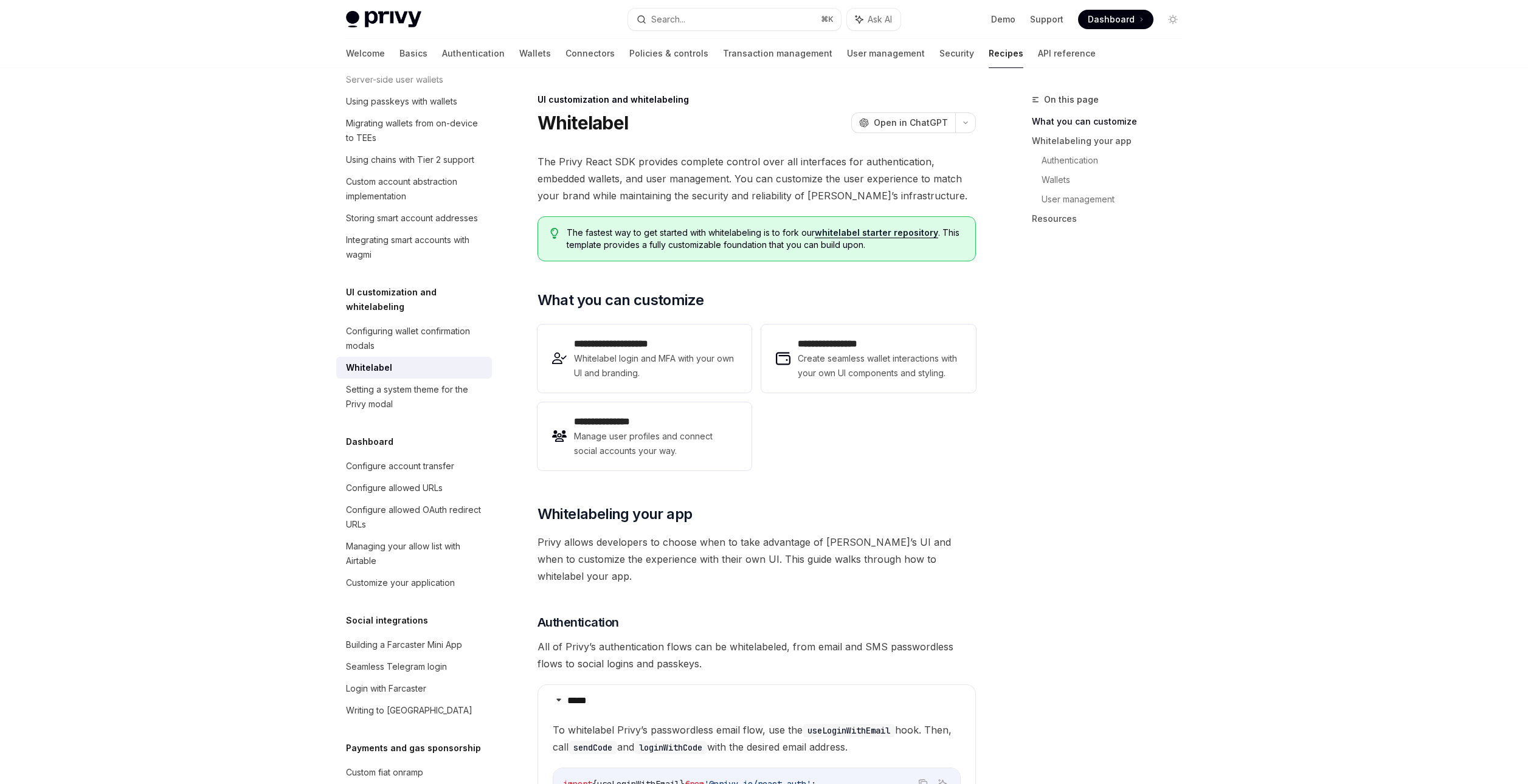
click at [581, 177] on span "The Privy React SDK provides complete control over all interfaces for authentic…" at bounding box center [756, 179] width 438 height 51
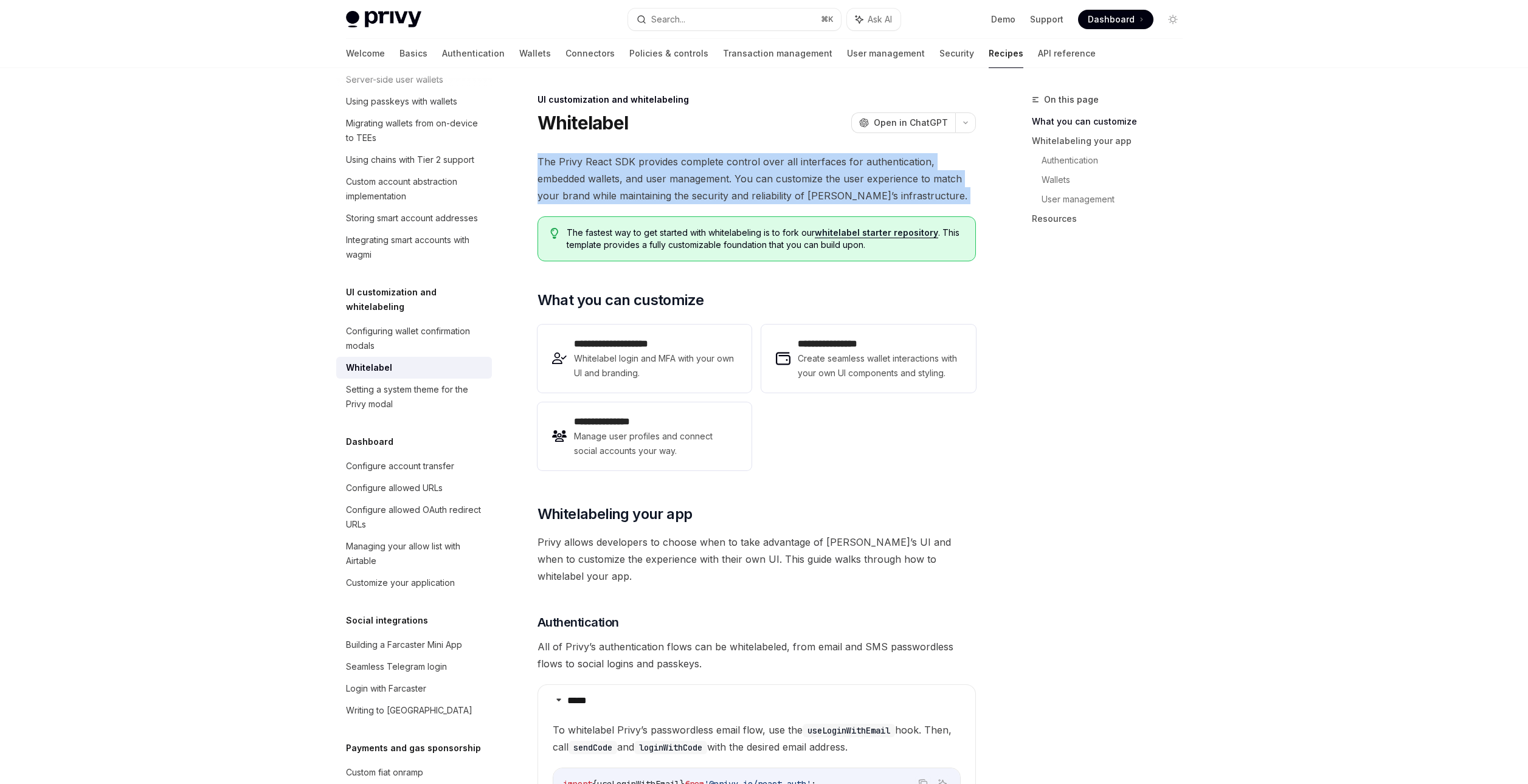
click at [581, 177] on span "The Privy React SDK provides complete control over all interfaces for authentic…" at bounding box center [756, 179] width 438 height 51
click at [608, 196] on span "The Privy React SDK provides complete control over all interfaces for authentic…" at bounding box center [756, 179] width 438 height 51
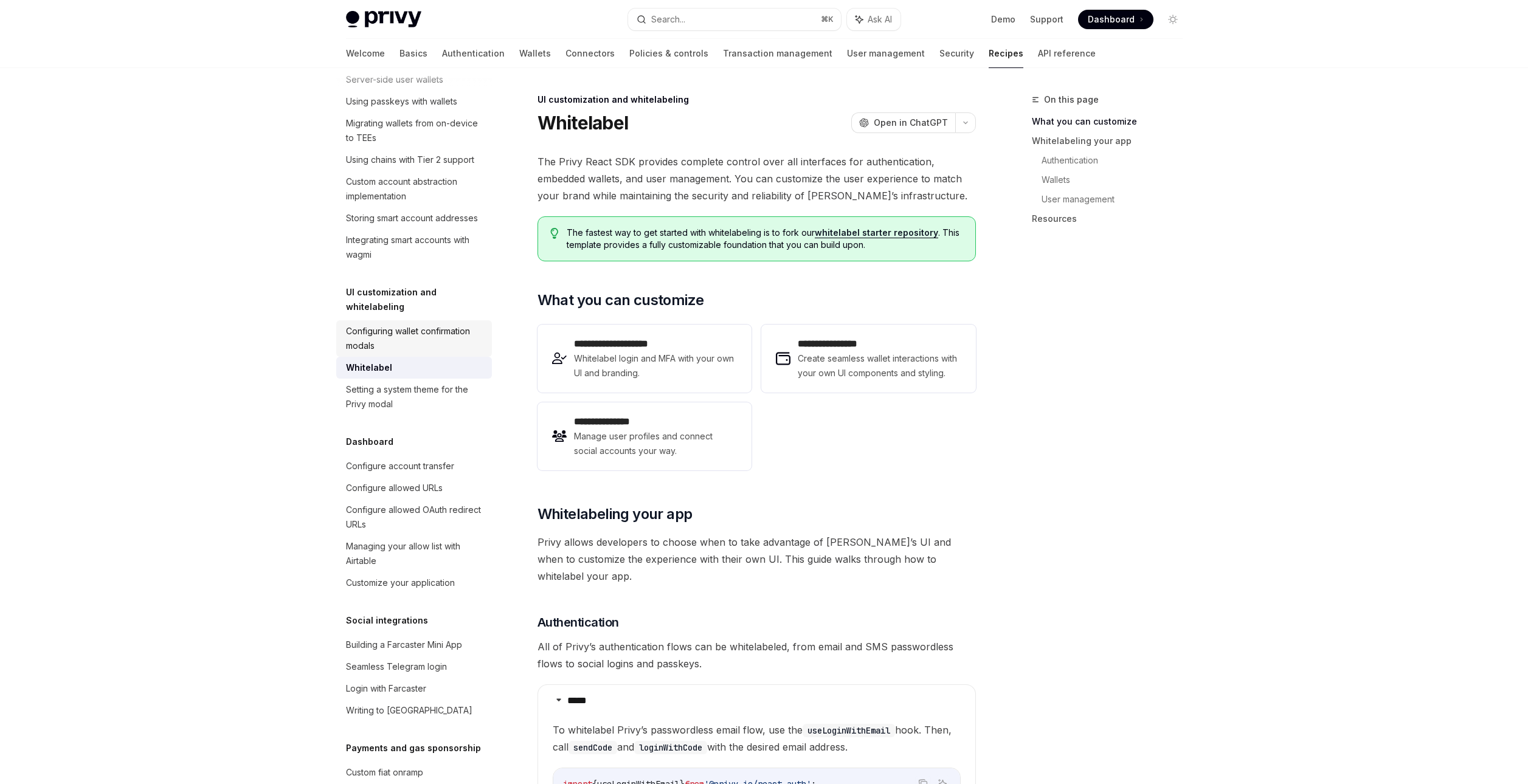
click at [409, 353] on div "Configuring wallet confirmation modals" at bounding box center [415, 338] width 139 height 29
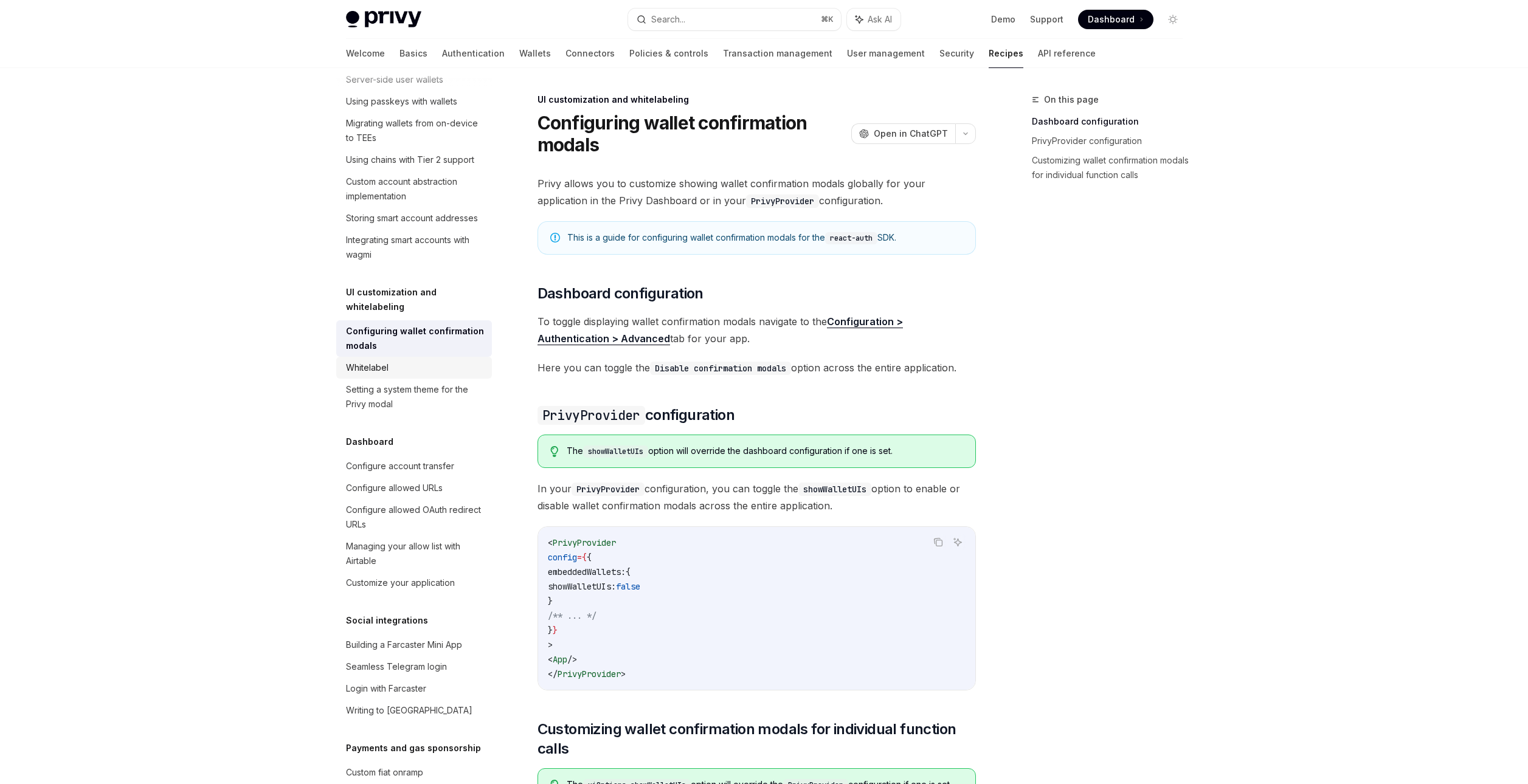
click at [424, 375] on div "Whitelabel" at bounding box center [415, 368] width 139 height 14
type textarea "*"
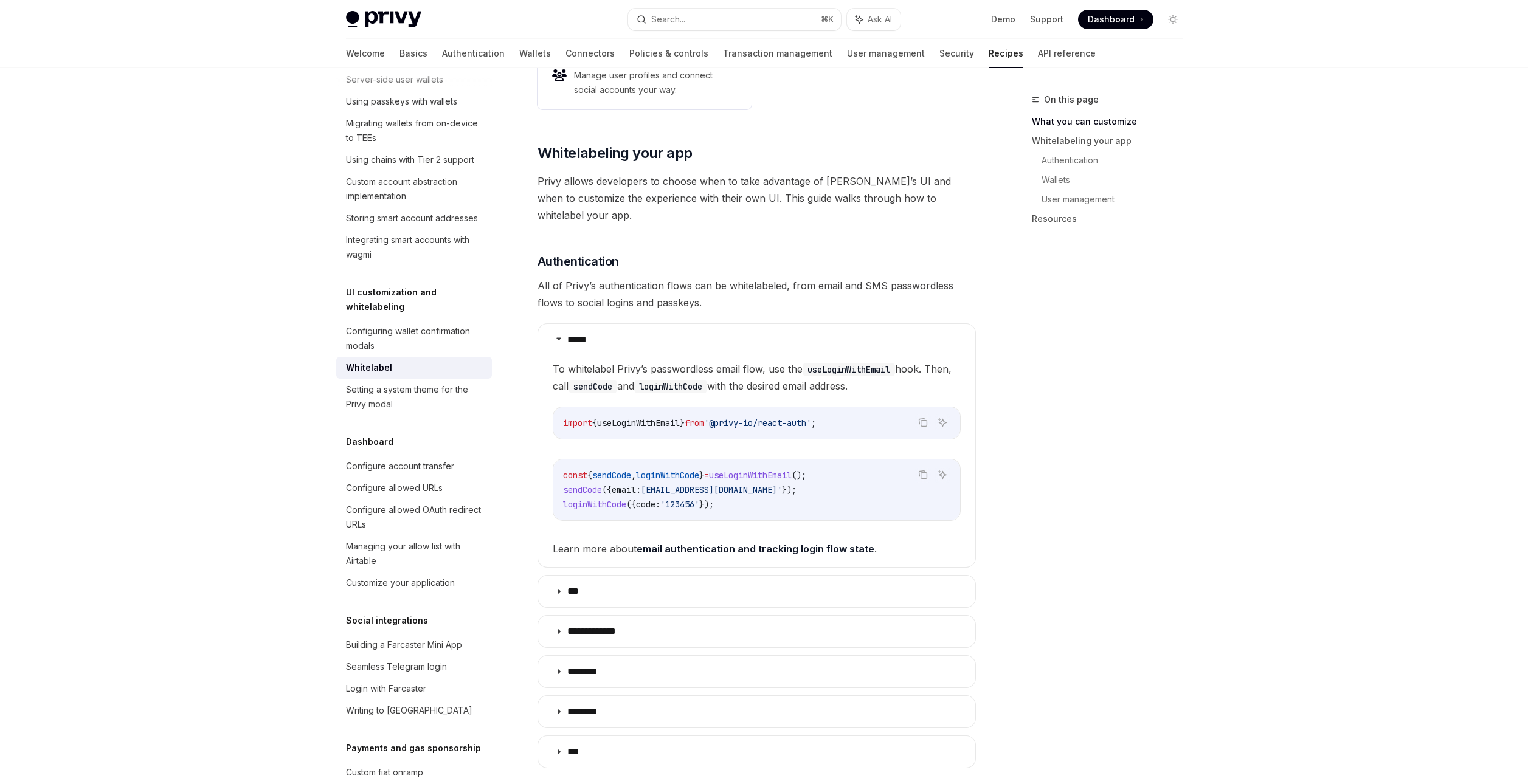
scroll to position [403, 0]
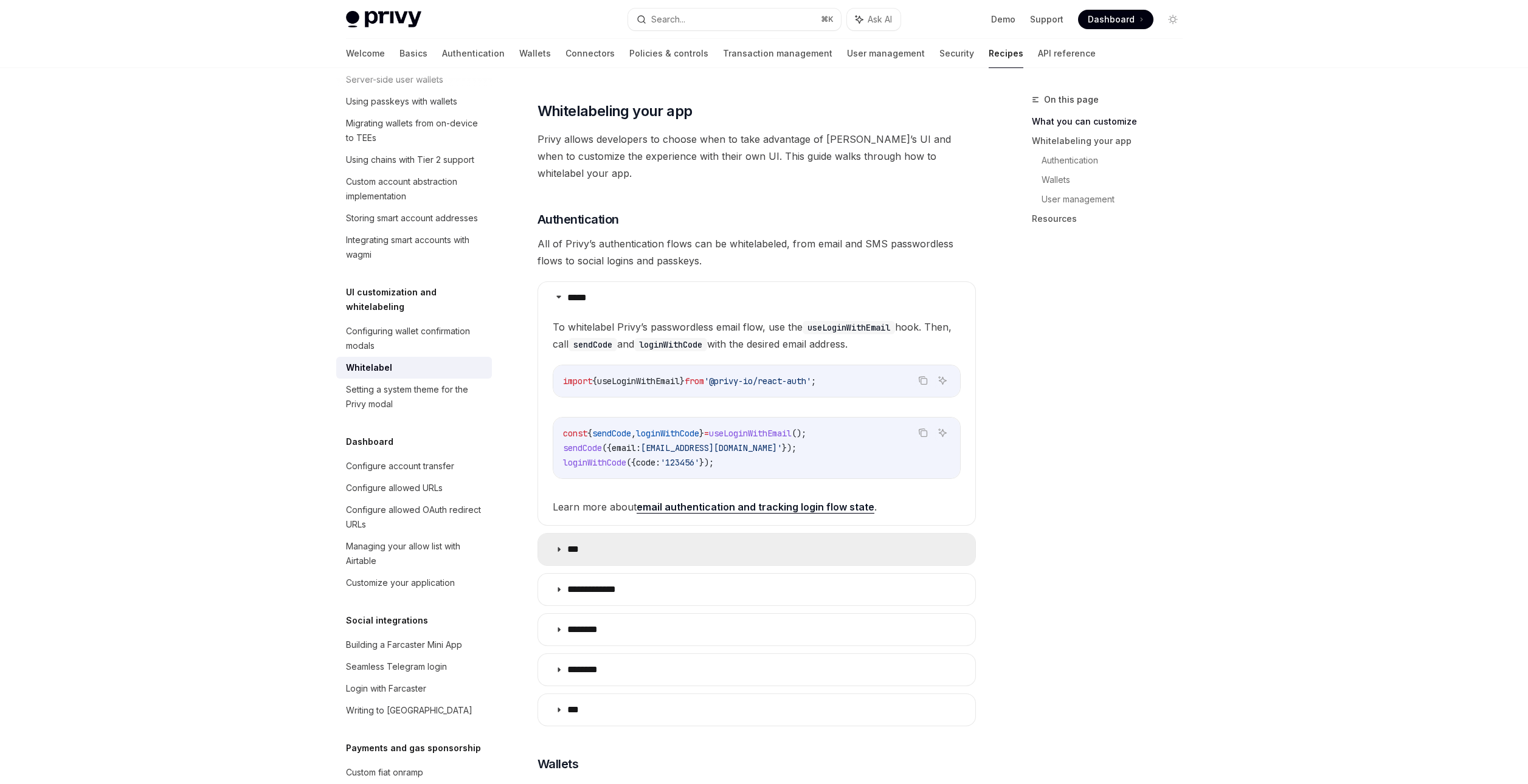
click at [901, 534] on summary "***" at bounding box center [756, 550] width 437 height 32
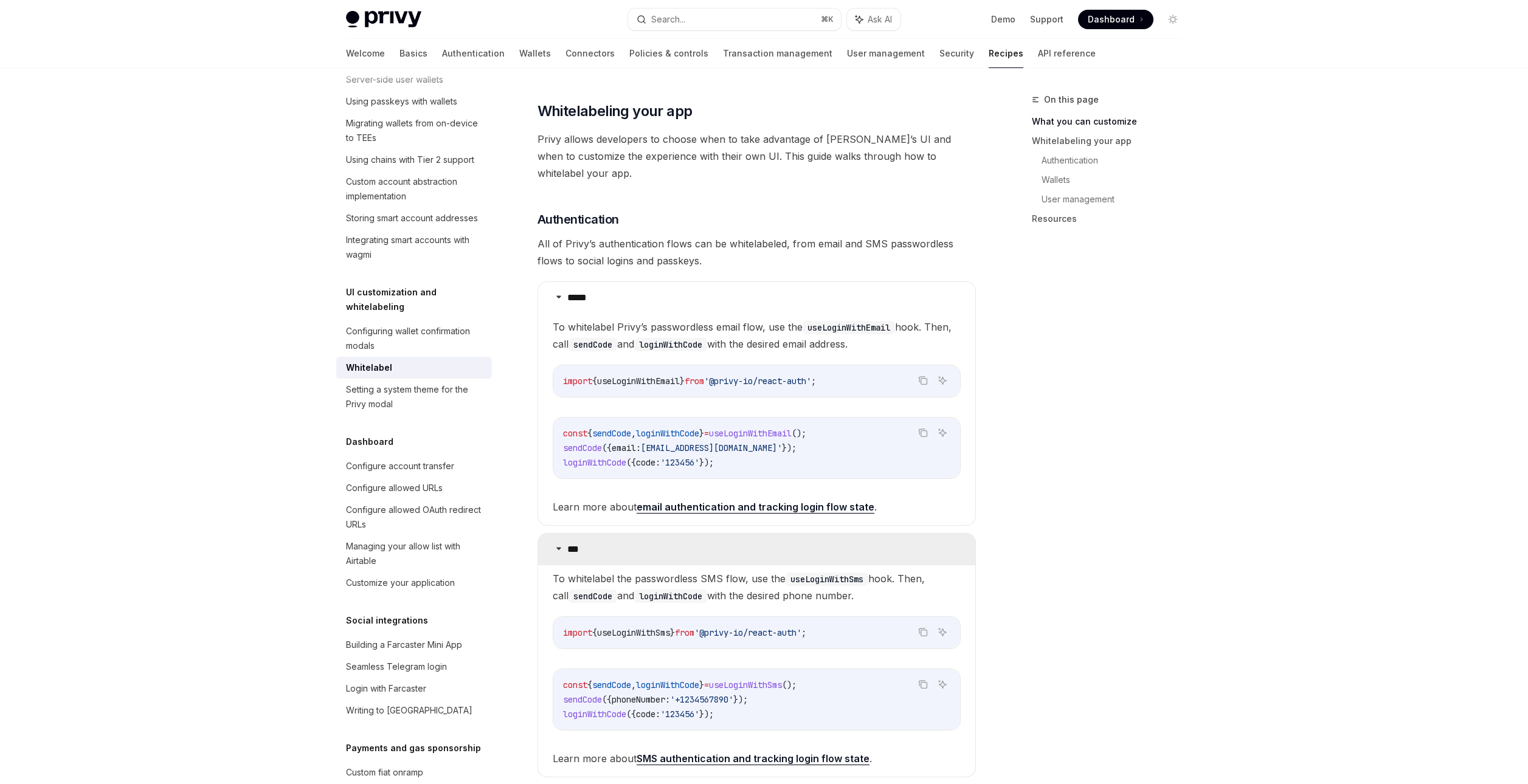
click at [901, 534] on summary "***" at bounding box center [756, 550] width 437 height 32
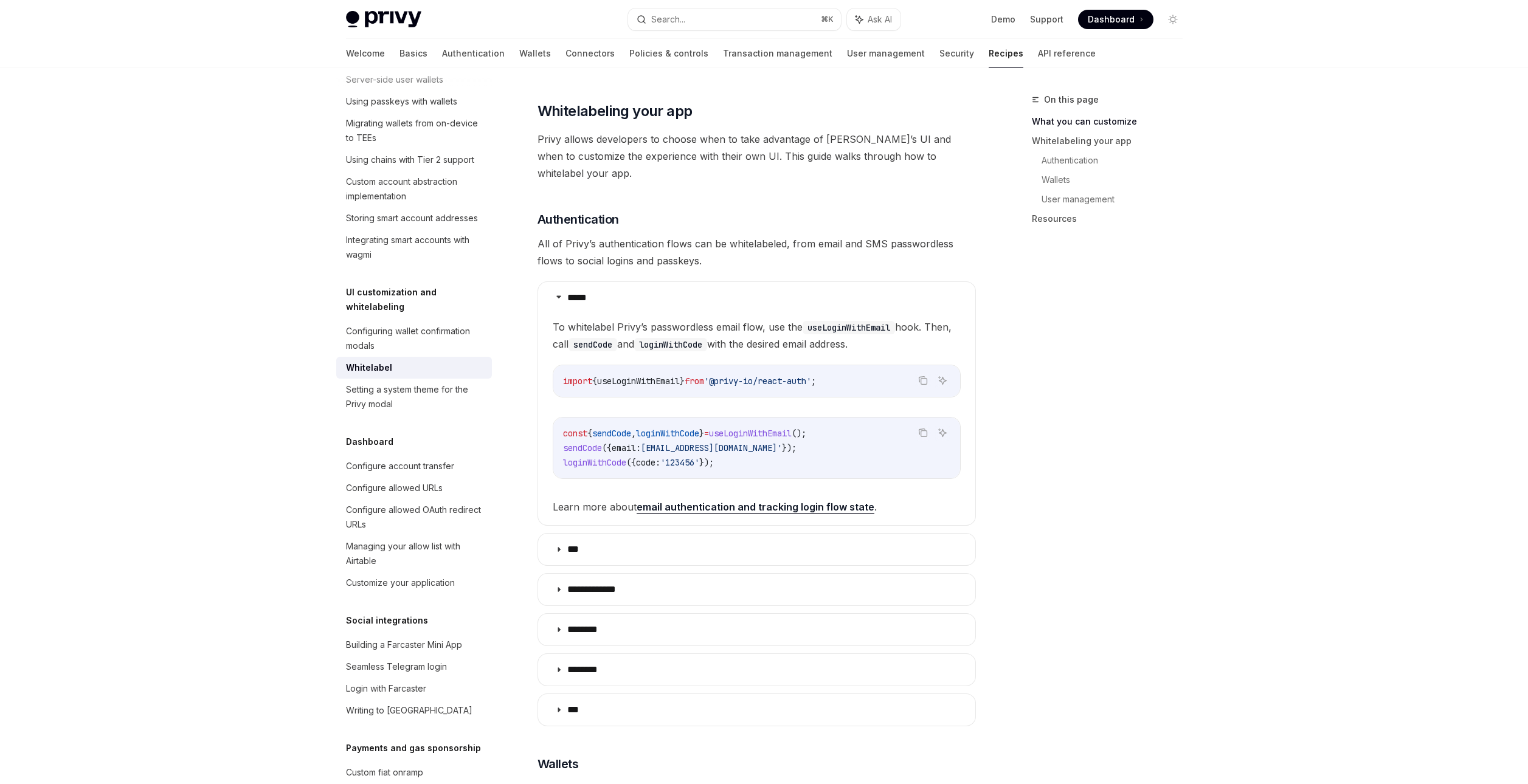
click at [769, 551] on div "**********" at bounding box center [756, 664] width 438 height 1827
click at [774, 574] on summary "**********" at bounding box center [756, 590] width 437 height 32
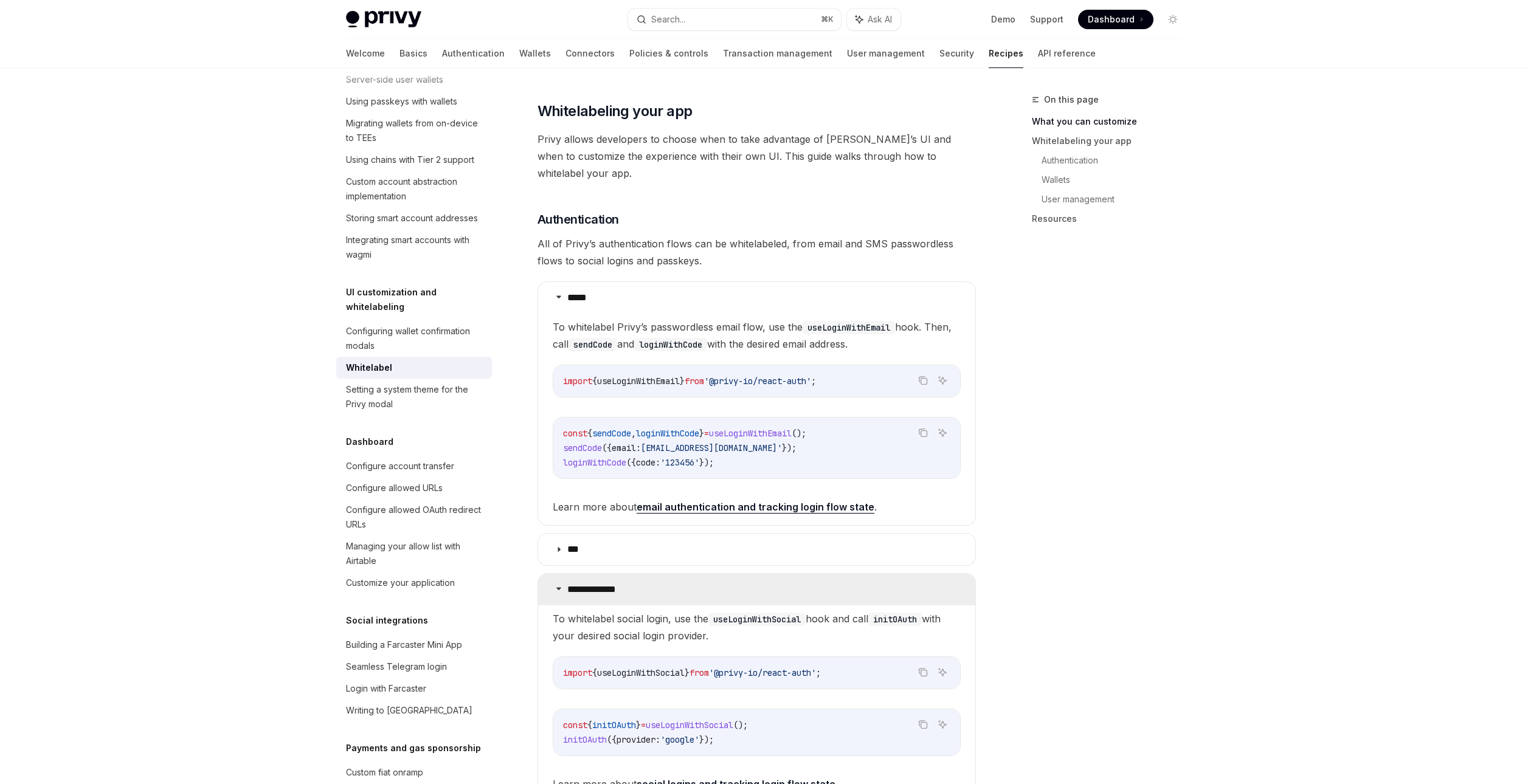
click at [774, 574] on summary "**********" at bounding box center [756, 590] width 437 height 32
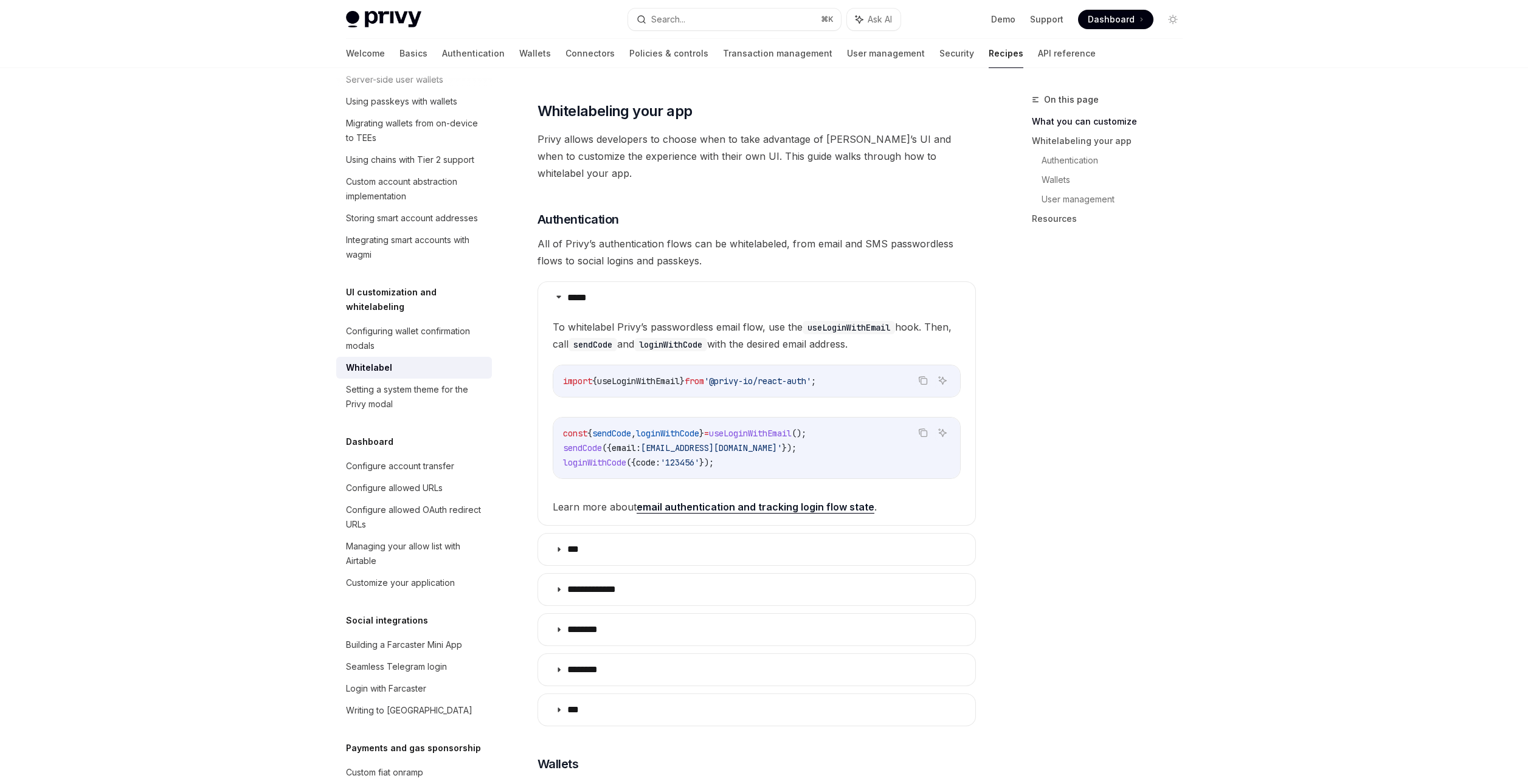
click at [645, 235] on span "All of Privy’s authentication flows can be whitelabeled, from email and SMS pas…" at bounding box center [756, 252] width 438 height 34
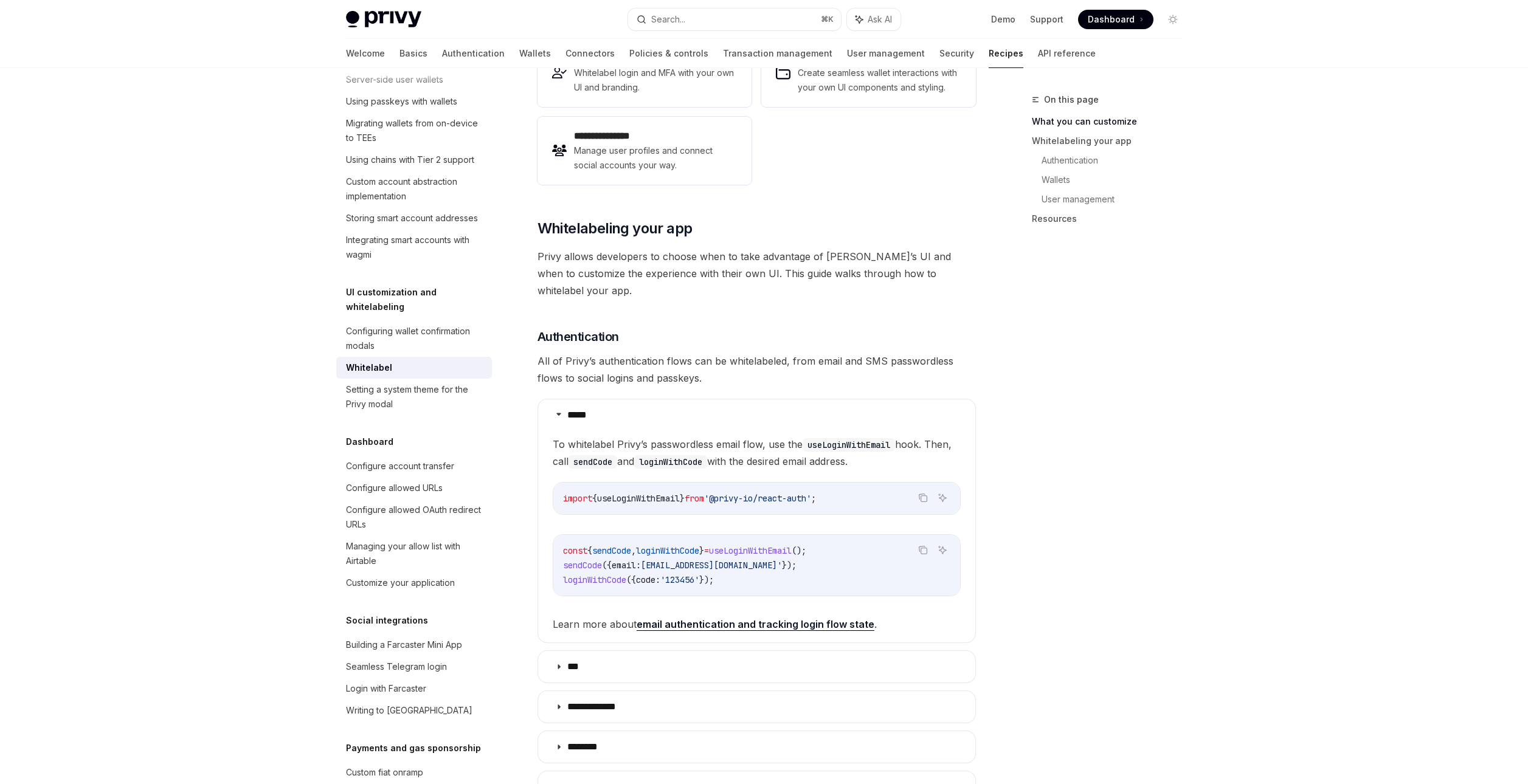
scroll to position [265, 0]
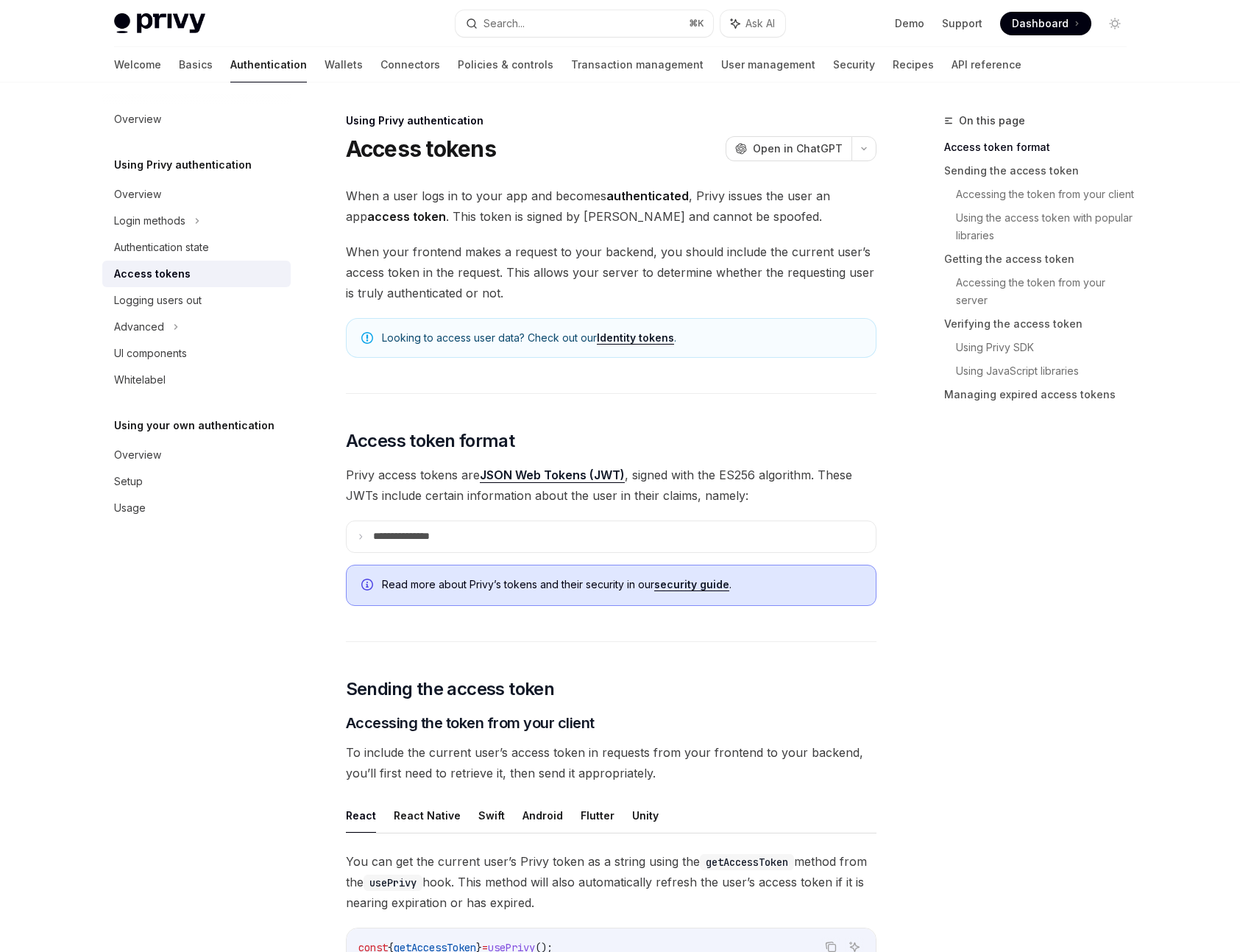
click at [635, 199] on strong "authenticated" at bounding box center [648, 196] width 83 height 15
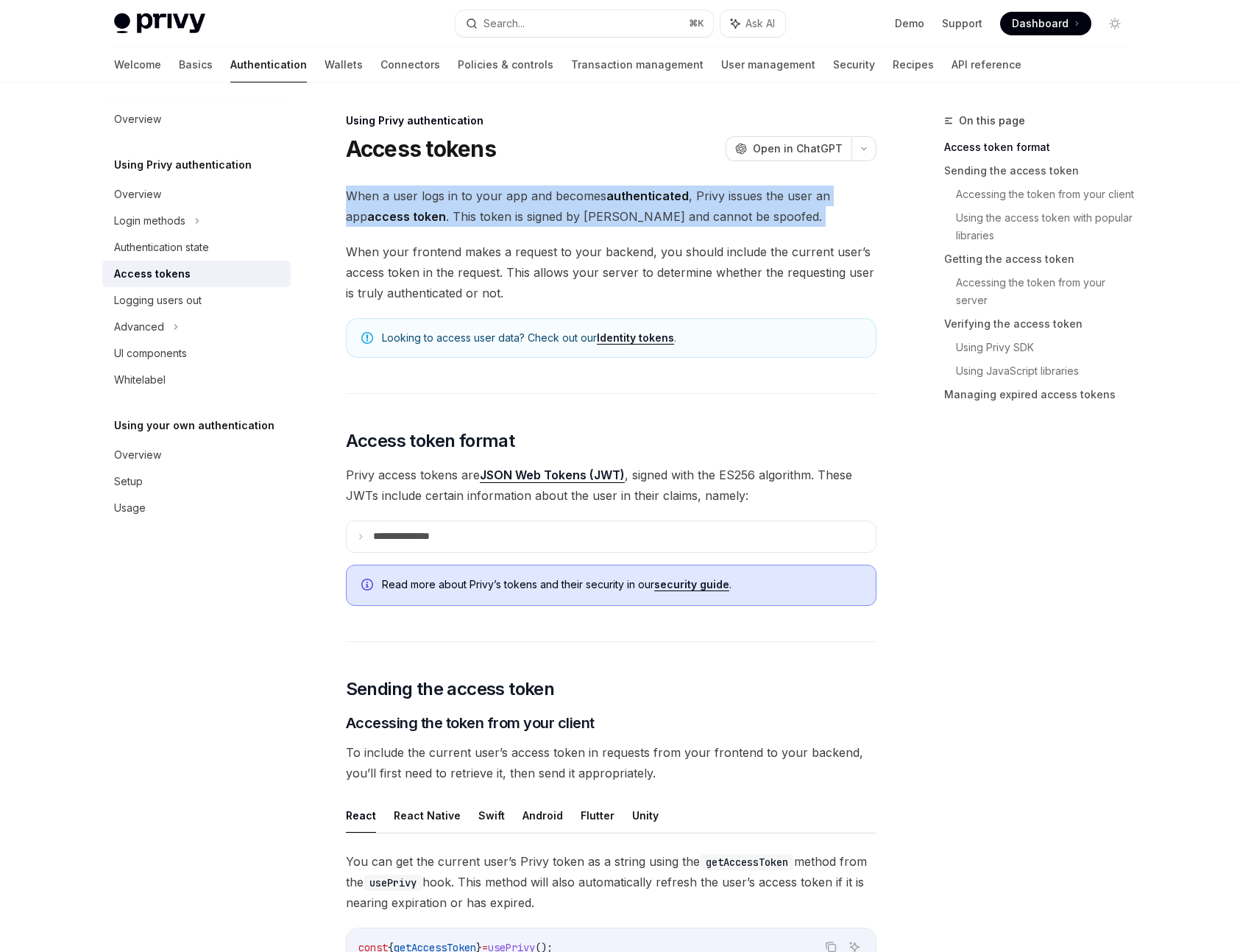
click at [635, 199] on strong "authenticated" at bounding box center [648, 196] width 83 height 15
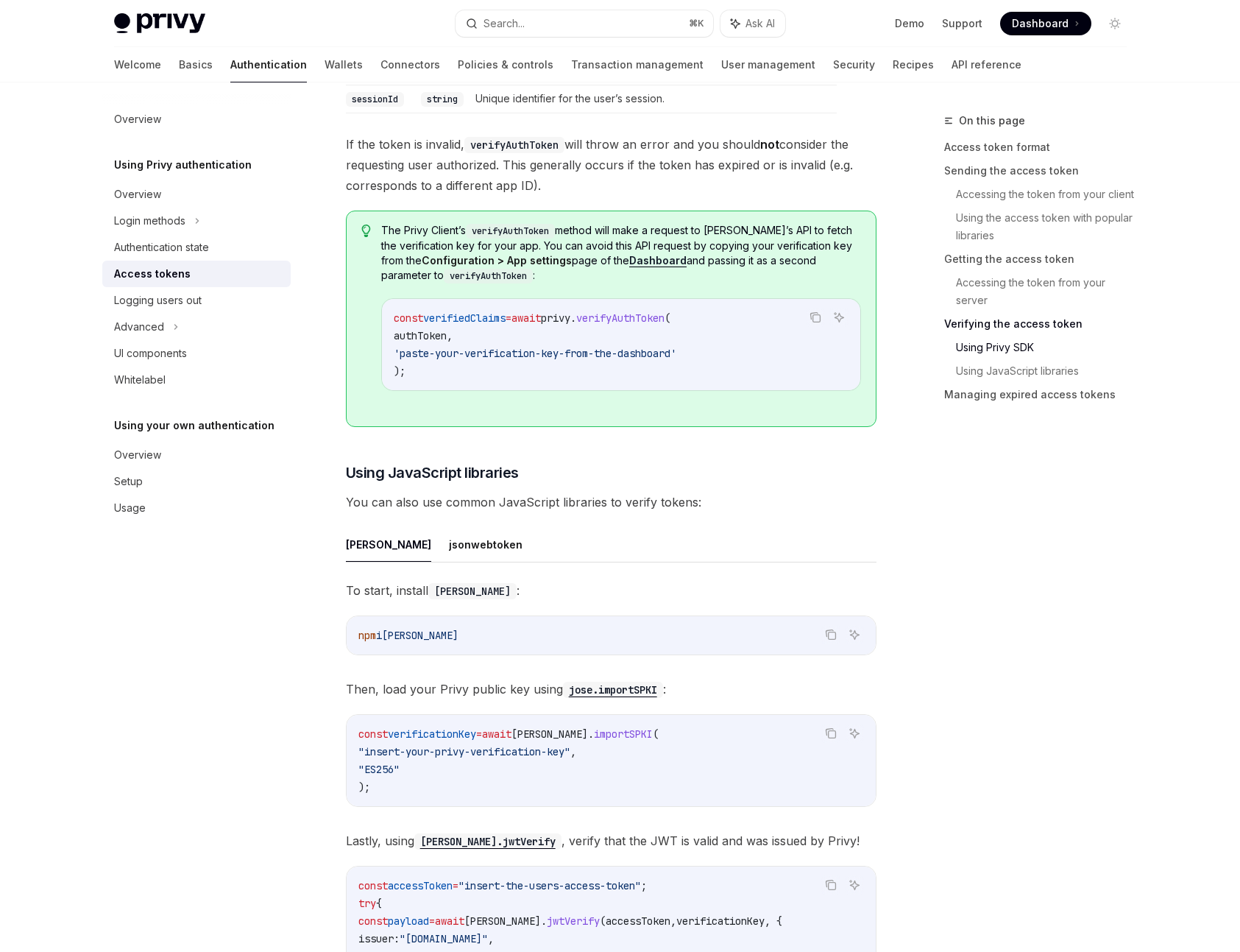
scroll to position [2924, 0]
